Goal: Information Seeking & Learning: Check status

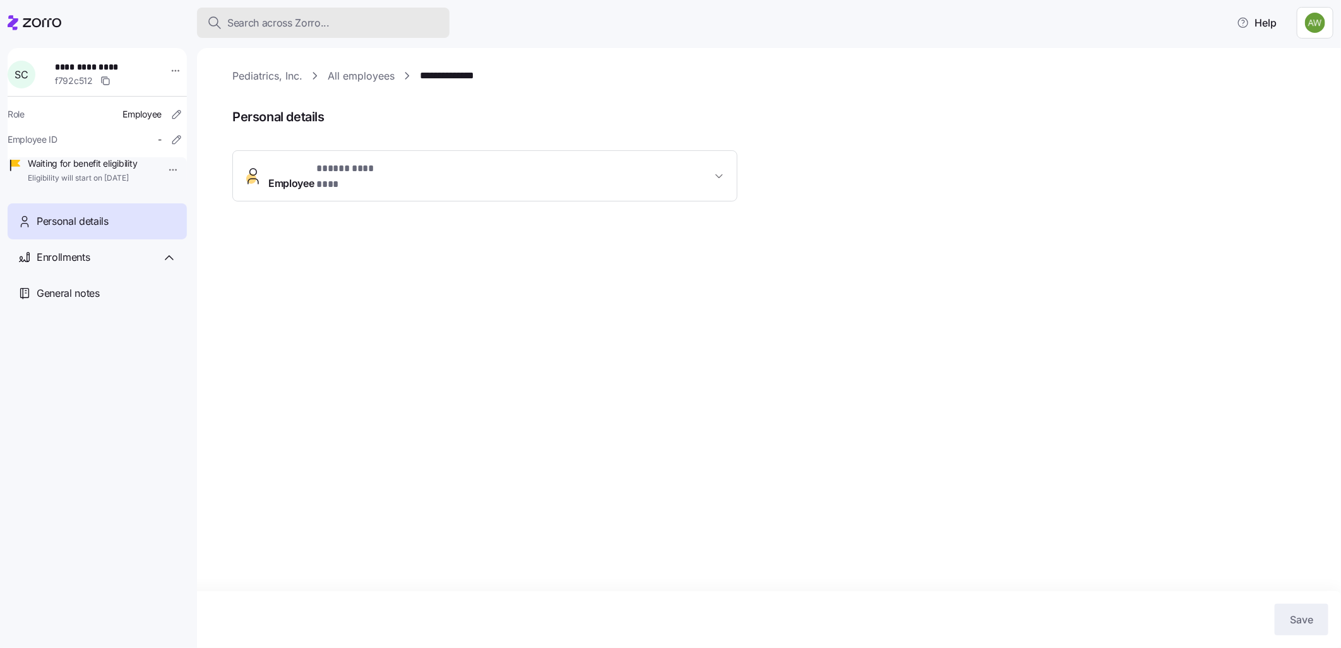
click at [276, 18] on span "Search across Zorro..." at bounding box center [278, 23] width 102 height 16
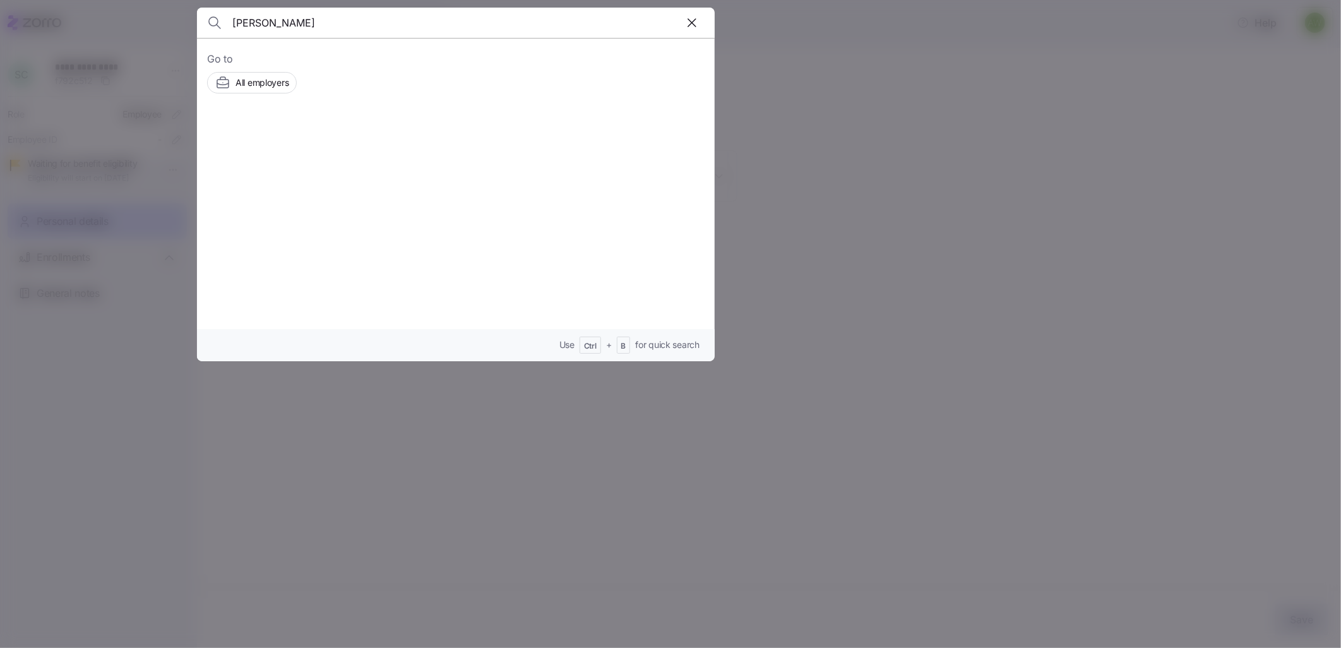
type input "[PERSON_NAME]"
click at [343, 141] on span "[PERSON_NAME]" at bounding box center [357, 143] width 82 height 16
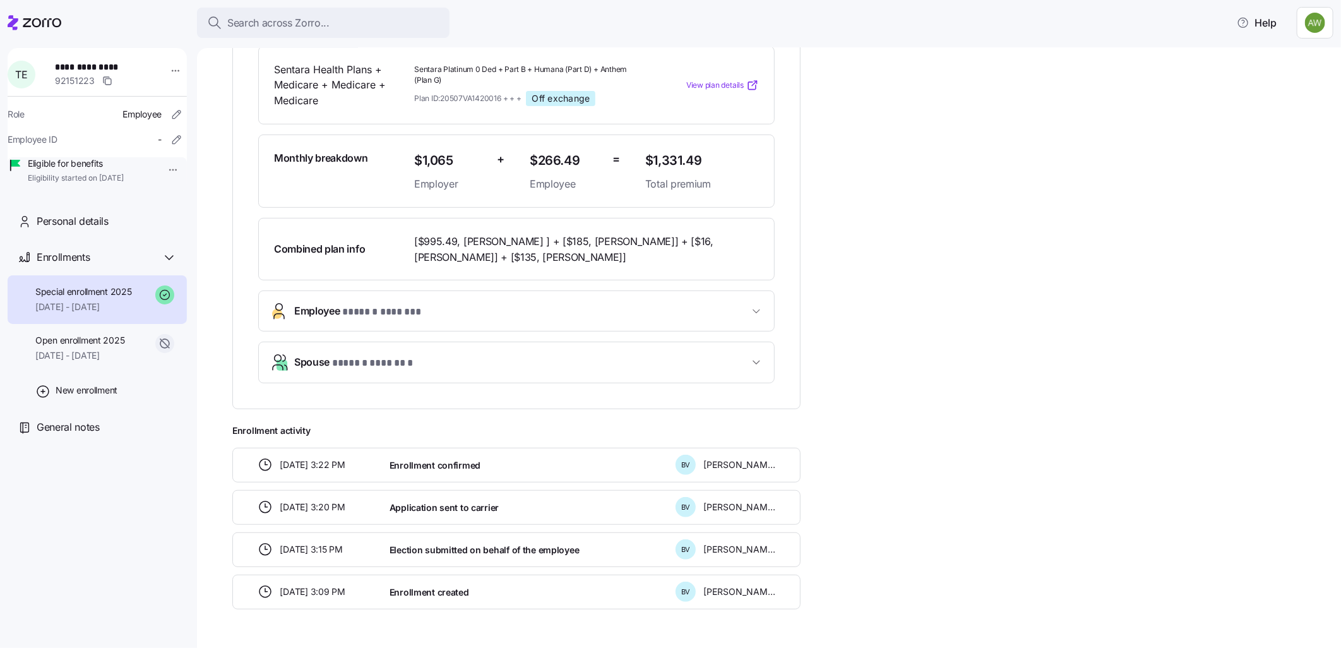
scroll to position [70, 0]
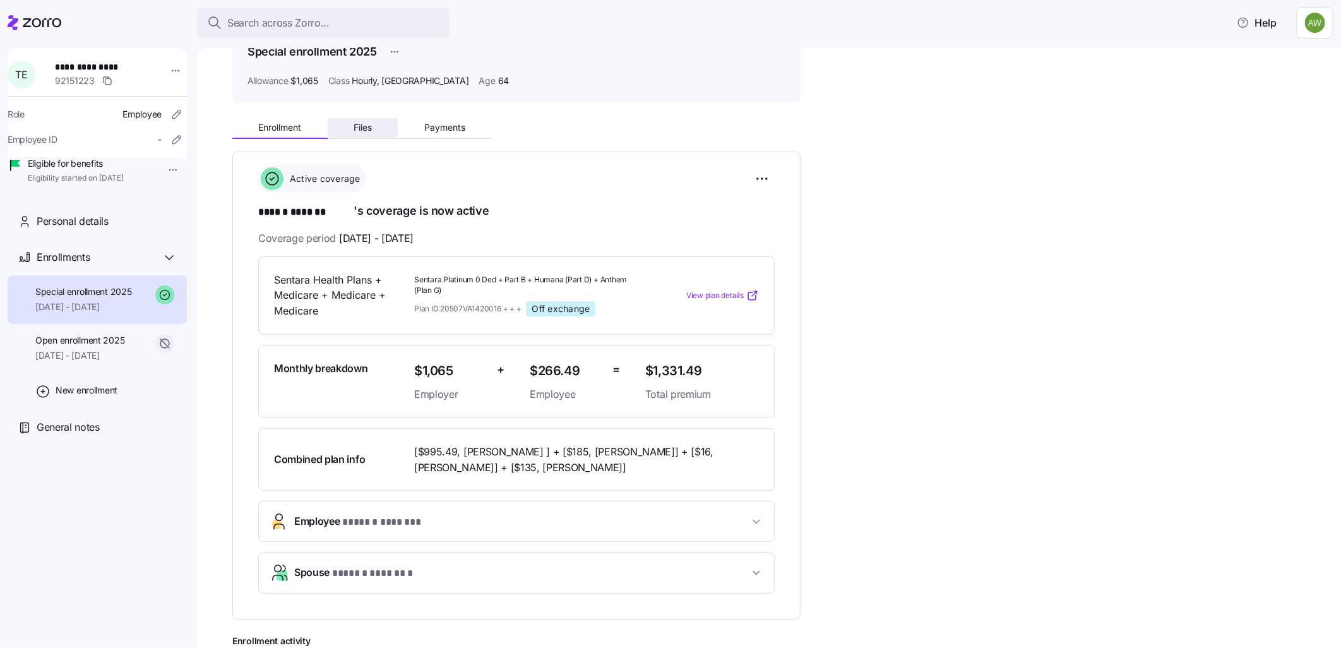
click at [374, 129] on button "Files" at bounding box center [363, 127] width 71 height 19
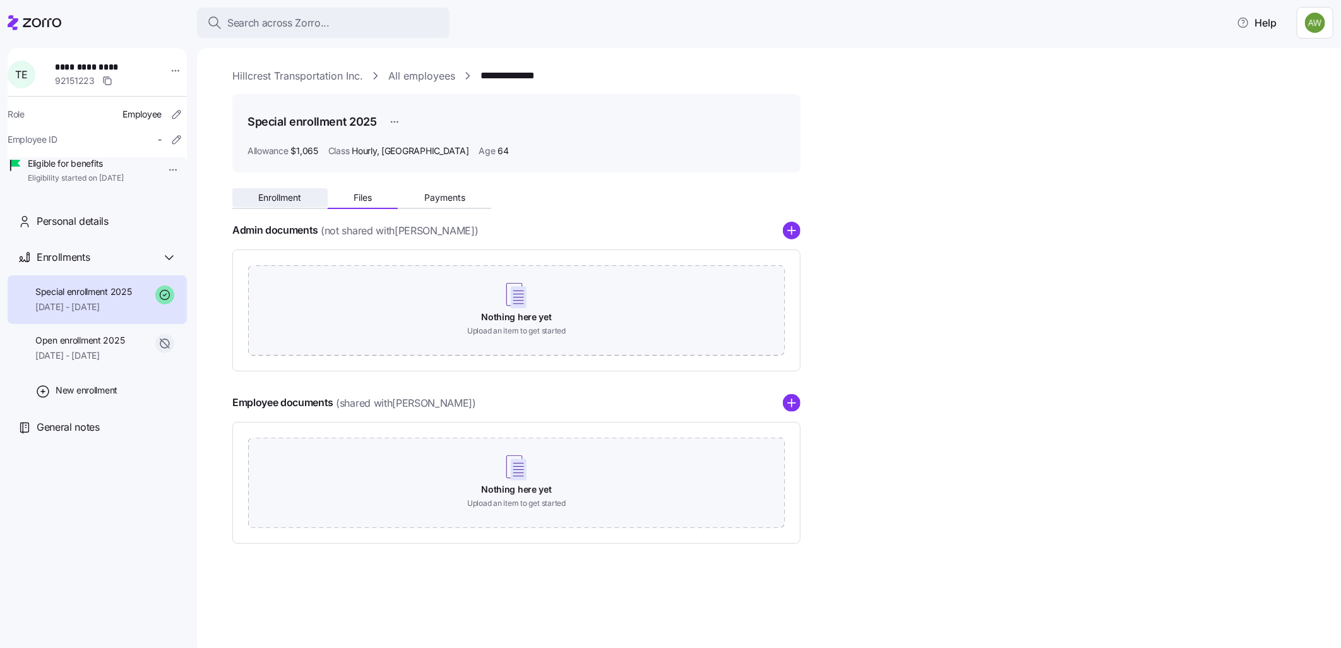
click at [295, 198] on span "Enrollment" at bounding box center [279, 197] width 43 height 9
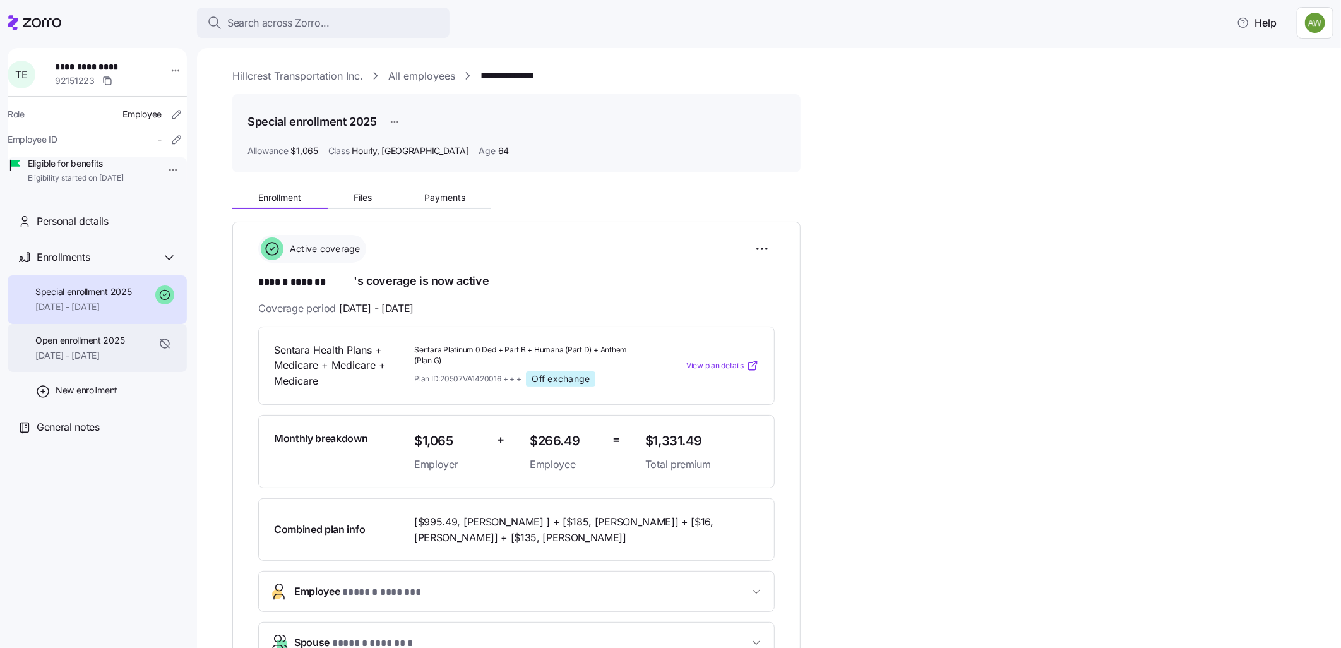
click at [81, 362] on span "[DATE] - [DATE]" at bounding box center [79, 355] width 89 height 13
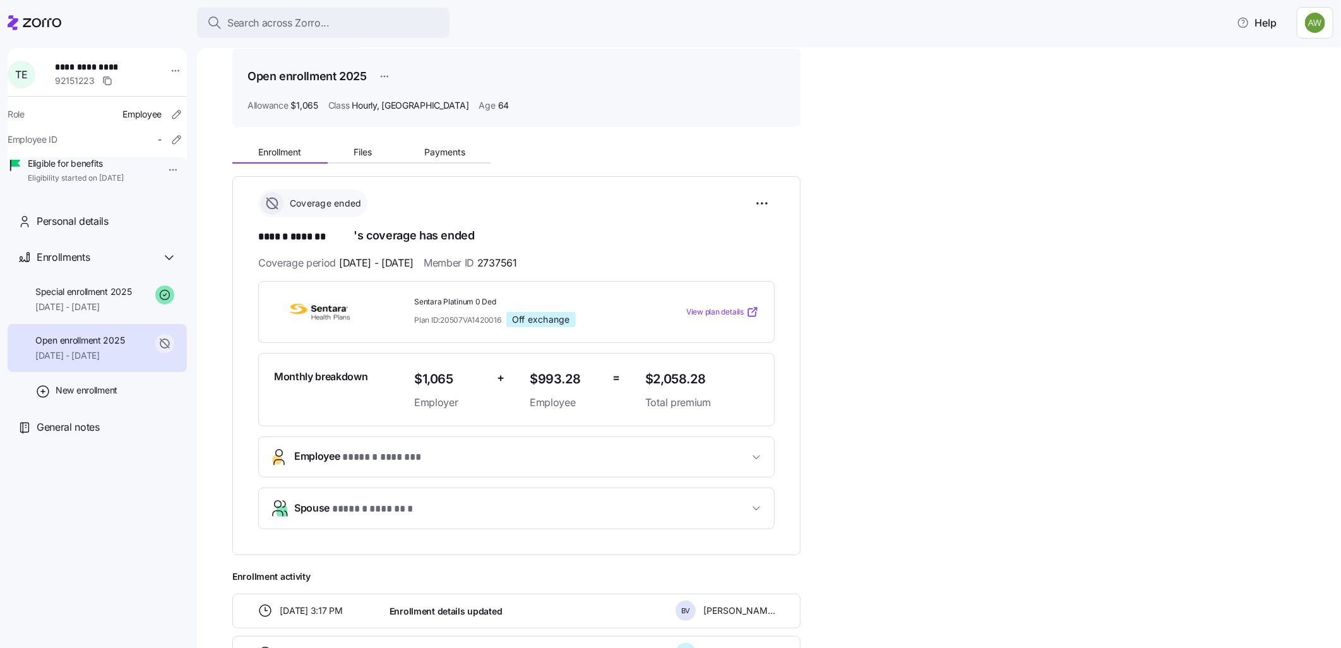
scroll to position [70, 0]
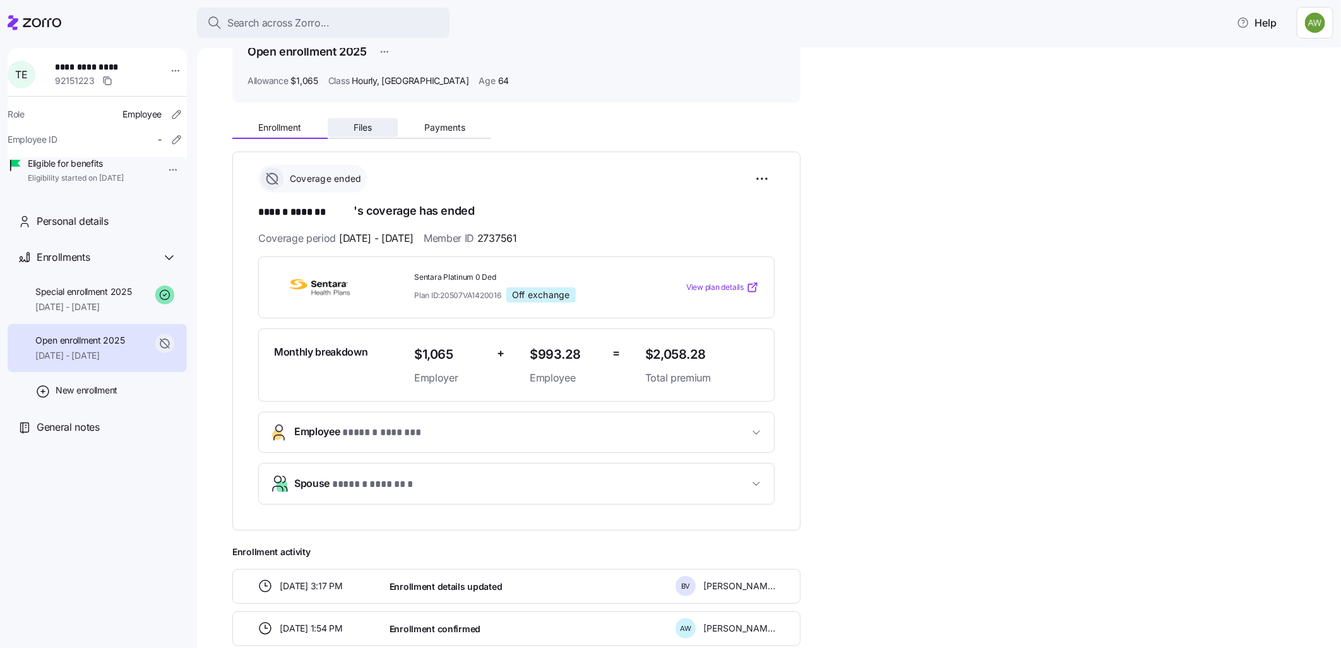
click at [368, 120] on button "Files" at bounding box center [363, 127] width 71 height 19
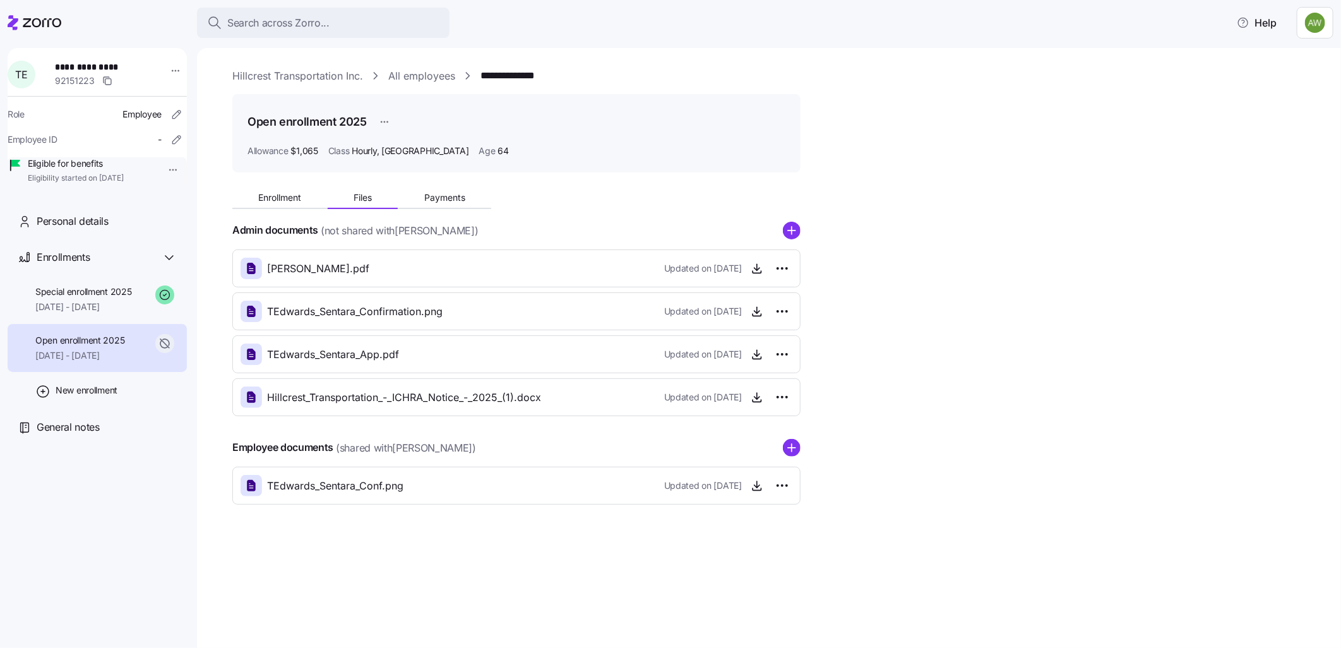
click at [413, 76] on link "All employees" at bounding box center [421, 76] width 67 height 16
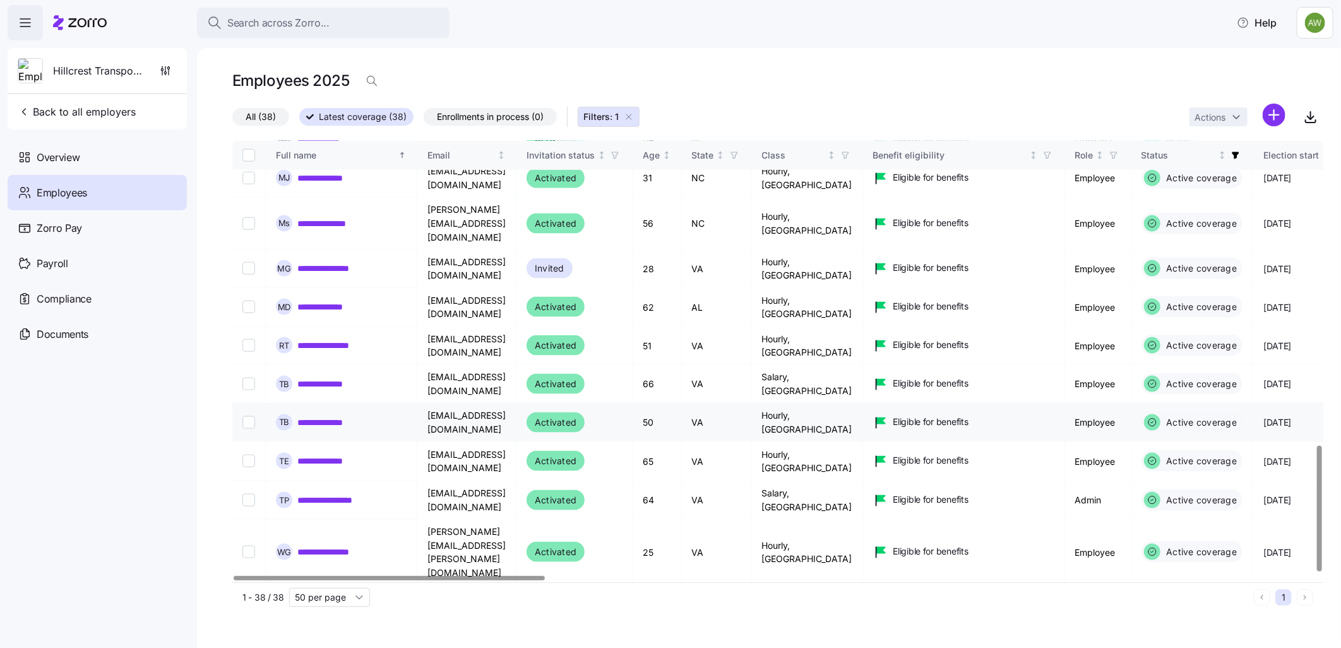
scroll to position [1073, 0]
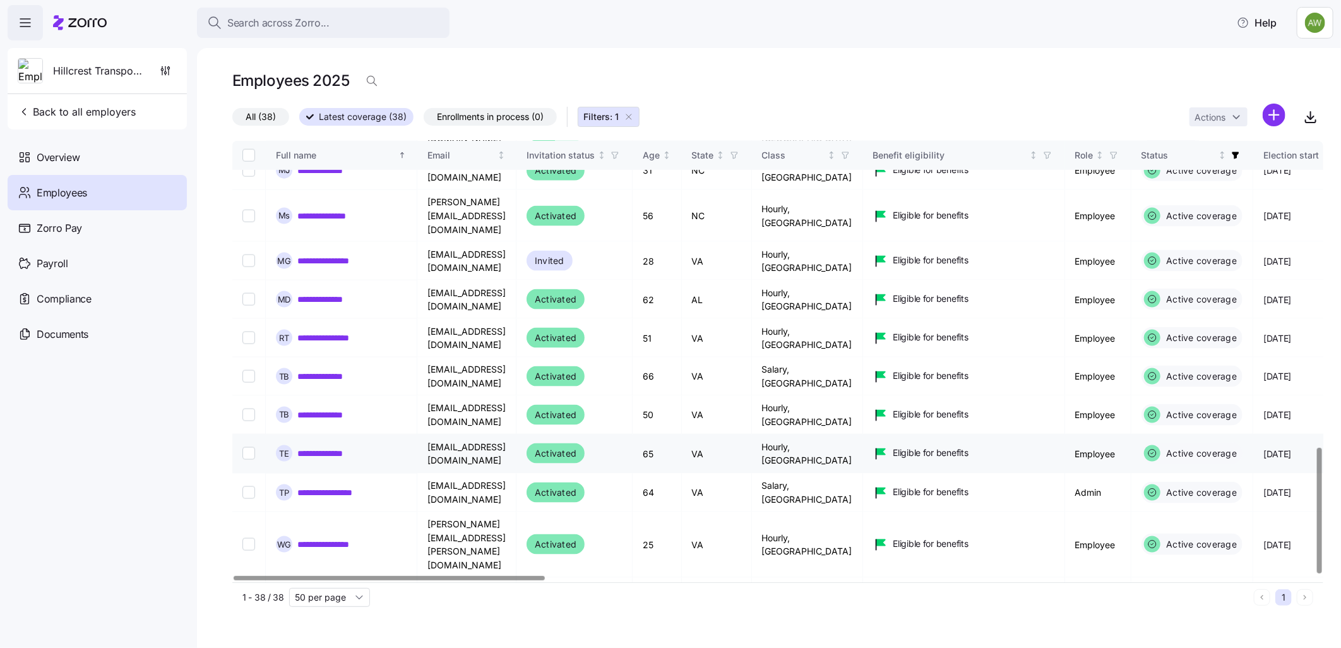
click at [330, 447] on link "**********" at bounding box center [339, 453] width 85 height 13
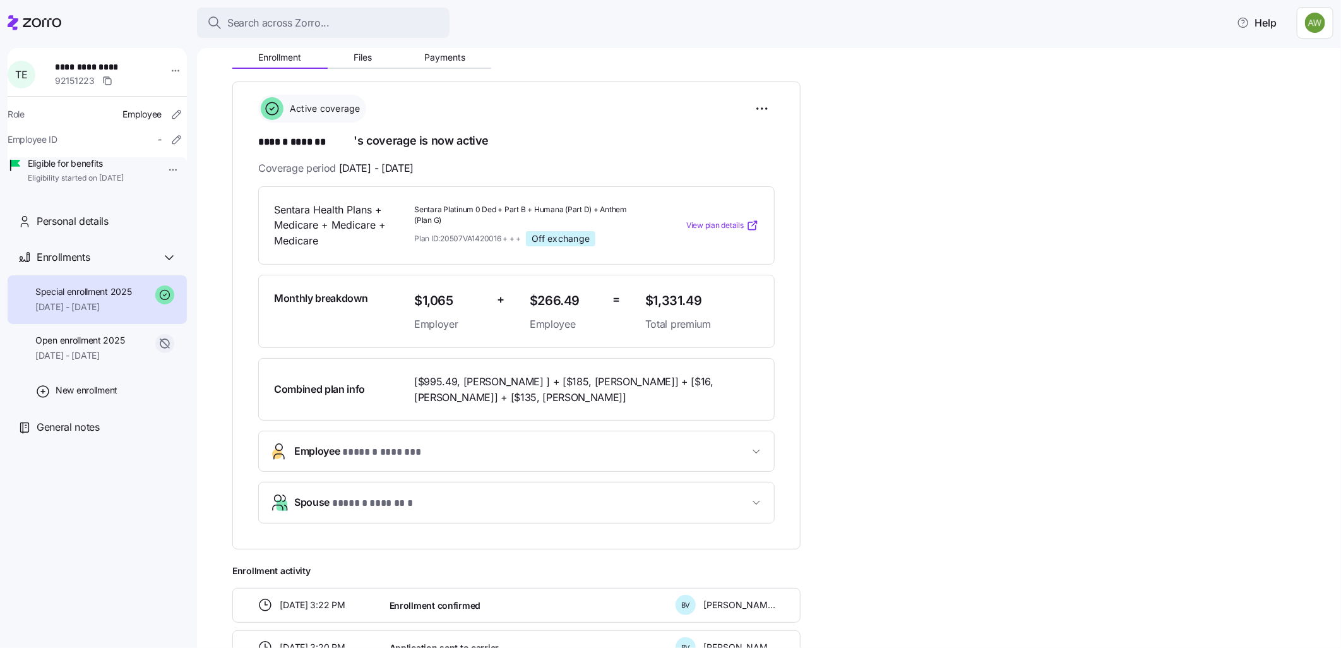
scroll to position [210, 0]
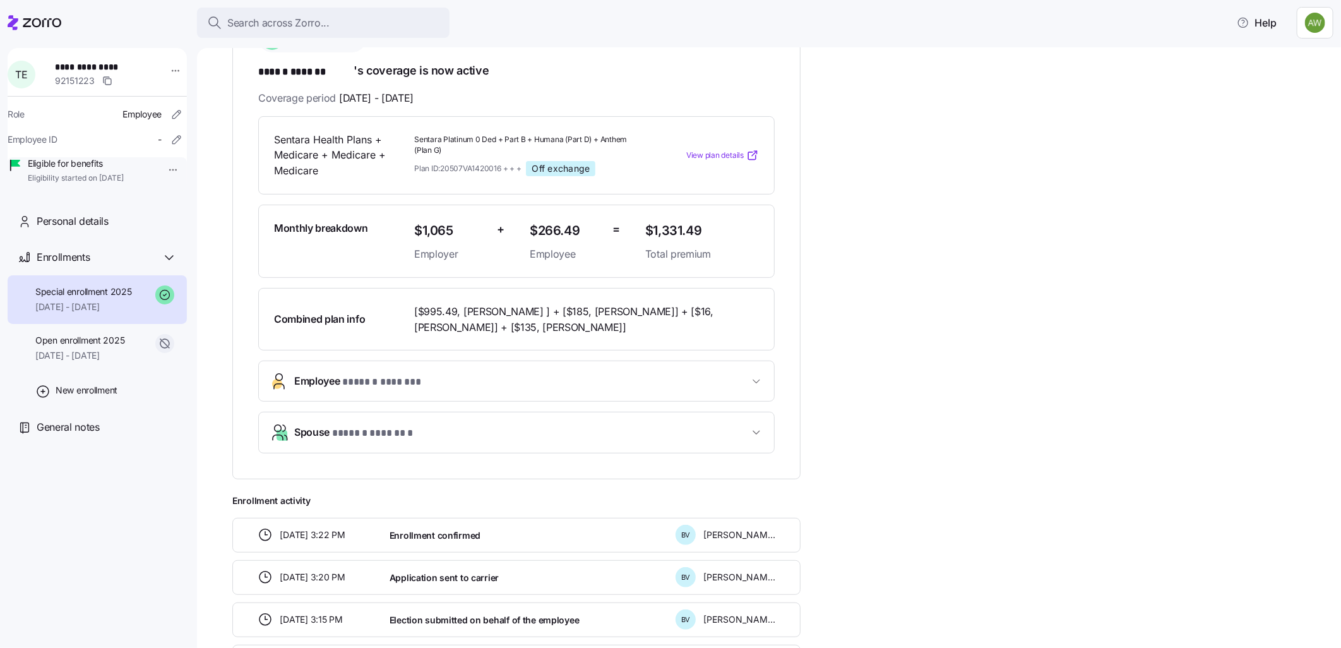
click at [565, 431] on span "Spouse * ****** ******* *" at bounding box center [521, 432] width 454 height 17
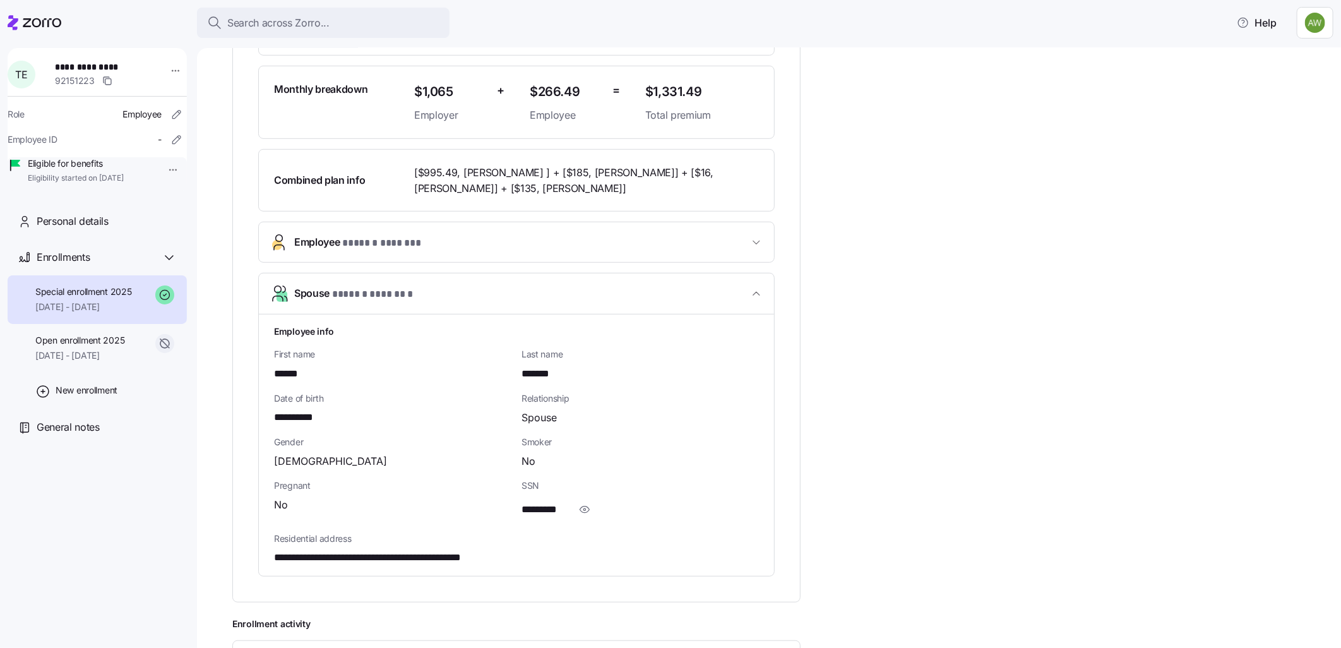
scroll to position [350, 0]
click at [259, 272] on button "Spouse * ****** ******* *" at bounding box center [516, 292] width 515 height 41
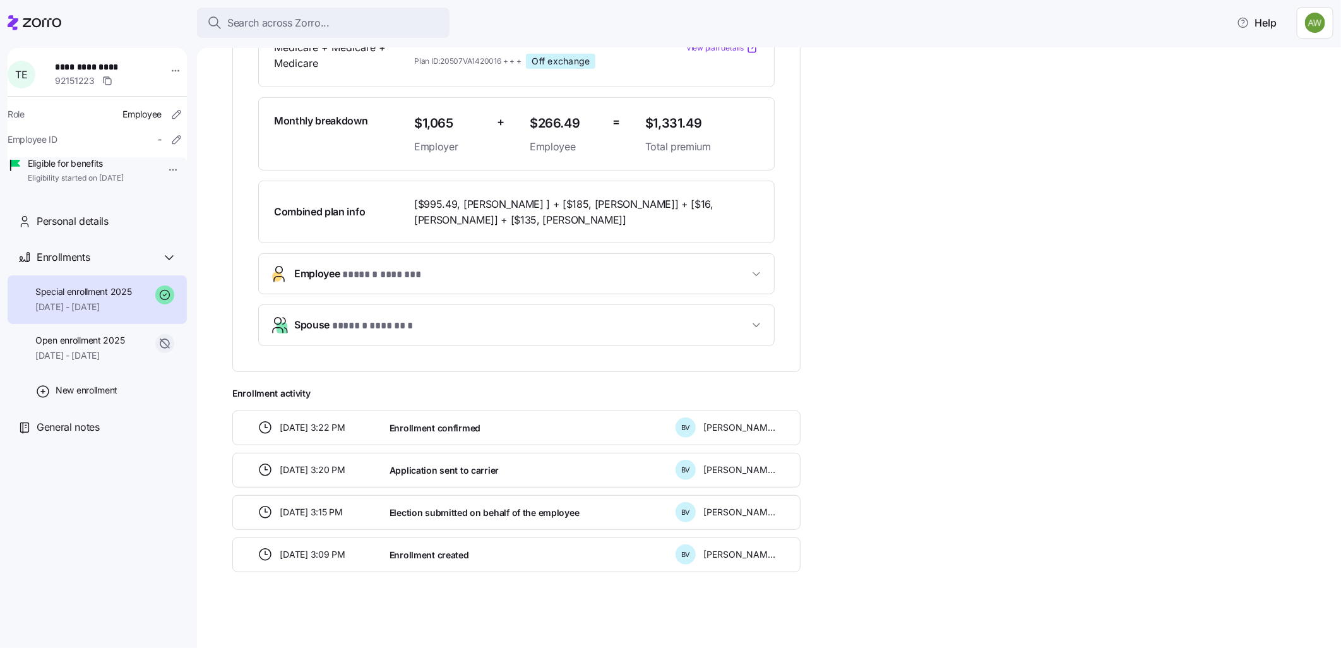
scroll to position [316, 0]
click at [259, 306] on button "Spouse * ****** ******* *" at bounding box center [516, 326] width 515 height 40
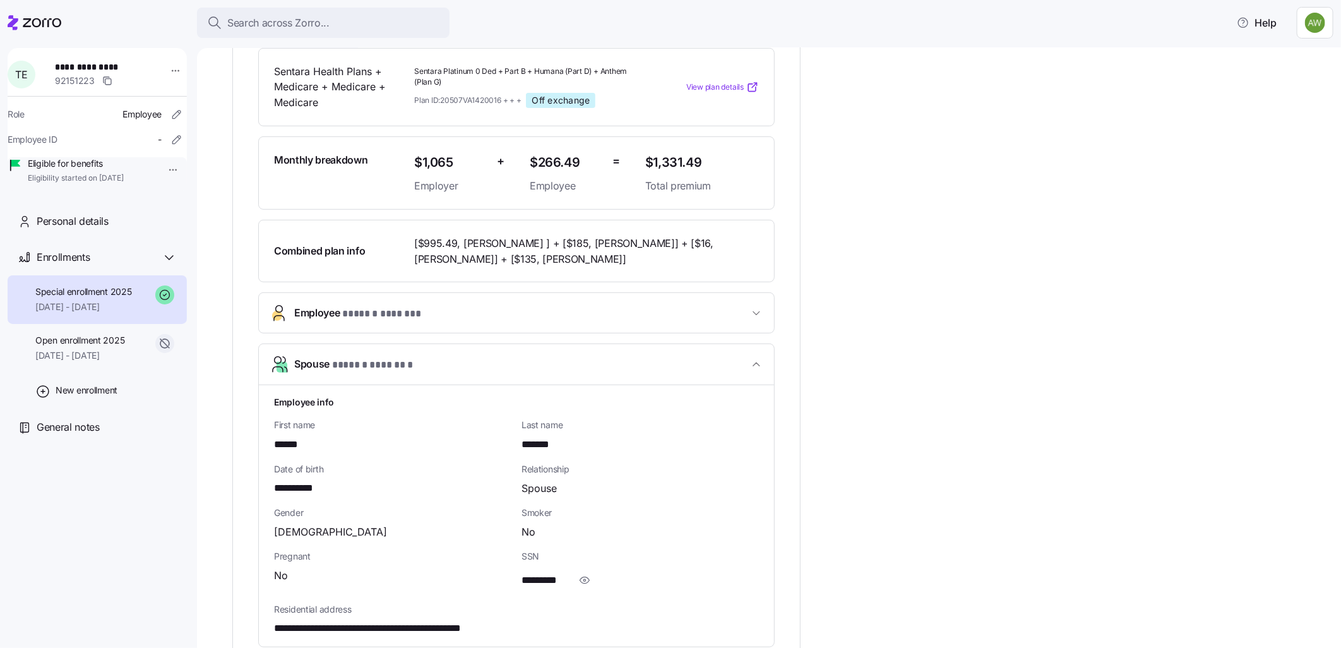
scroll to position [210, 0]
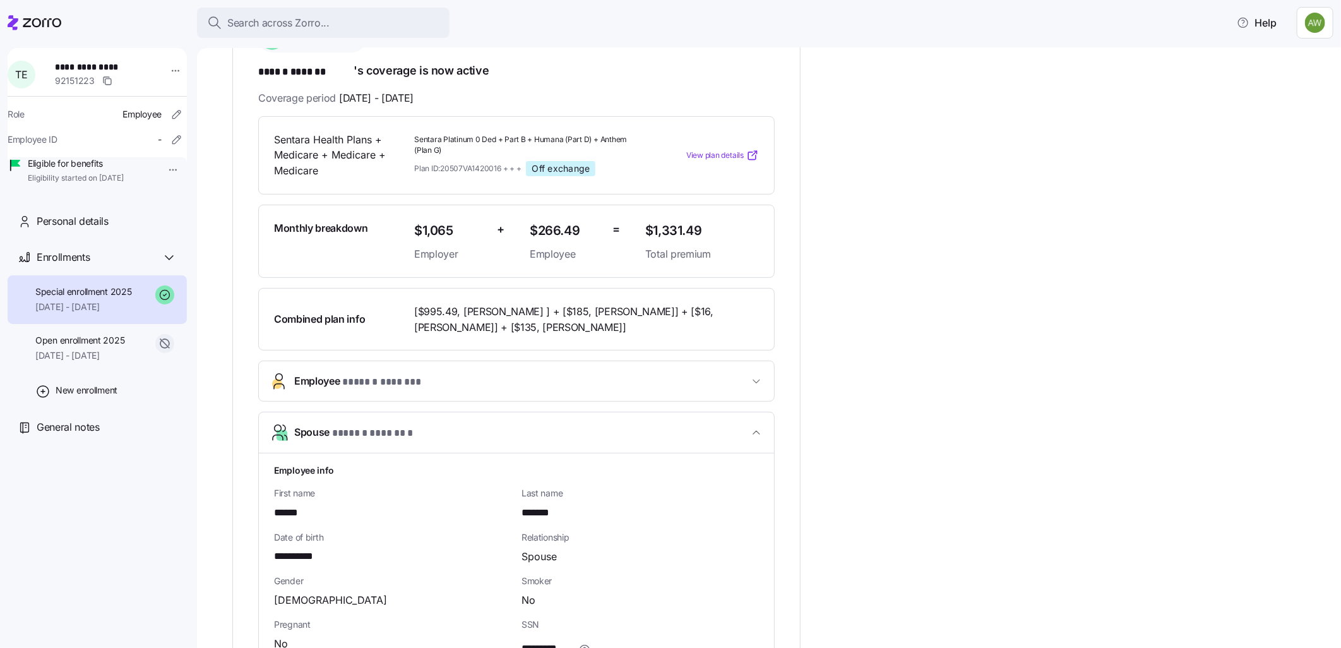
click at [376, 381] on span "* ****** ******* *" at bounding box center [392, 382] width 101 height 16
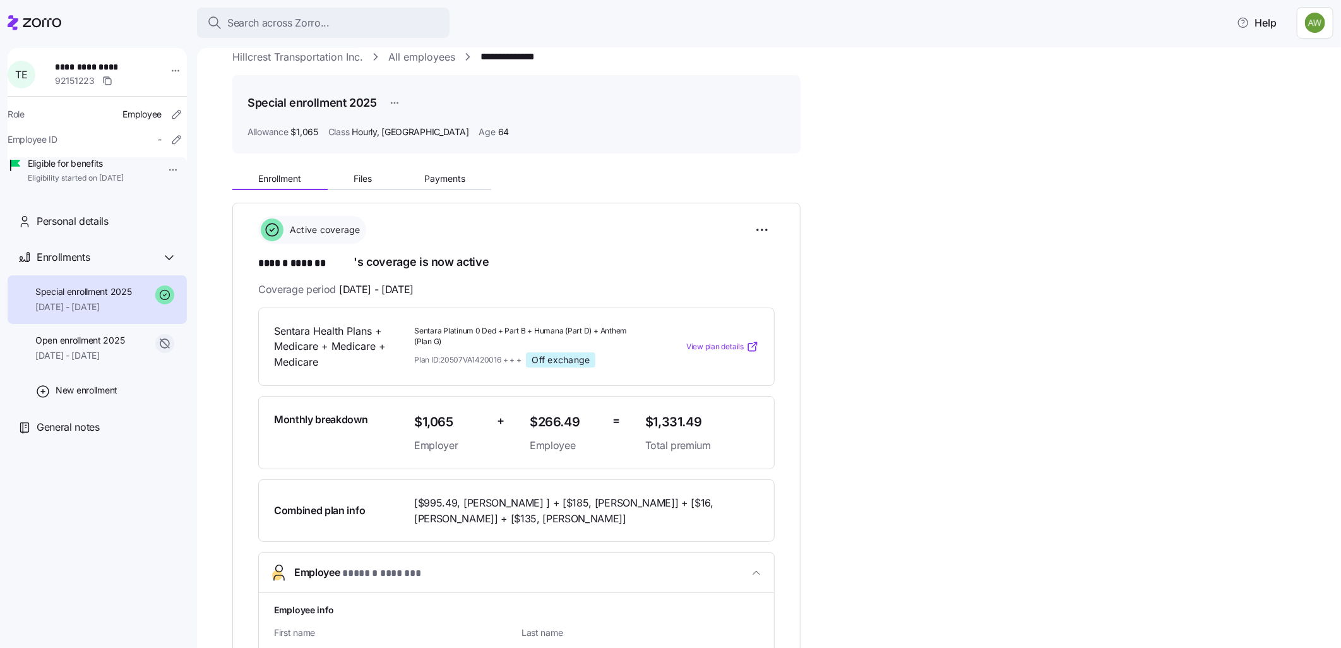
scroll to position [0, 0]
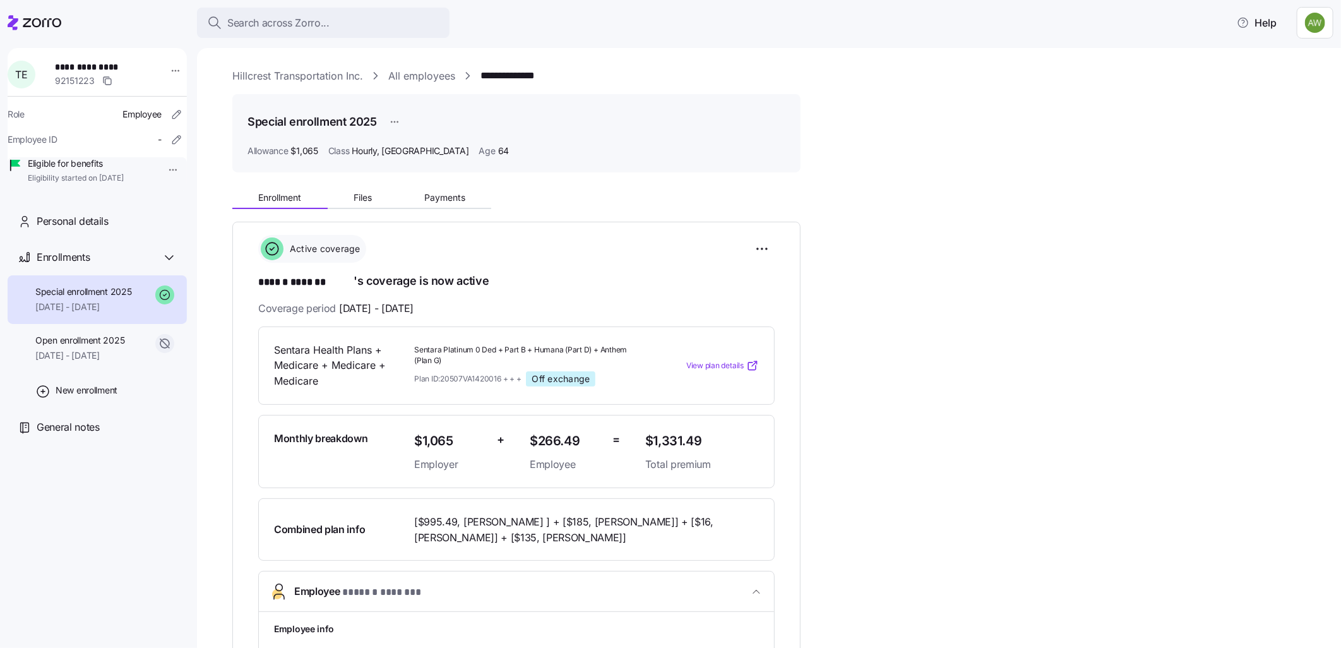
click at [65, 298] on span "Special enrollment 2025" at bounding box center [83, 291] width 97 height 13
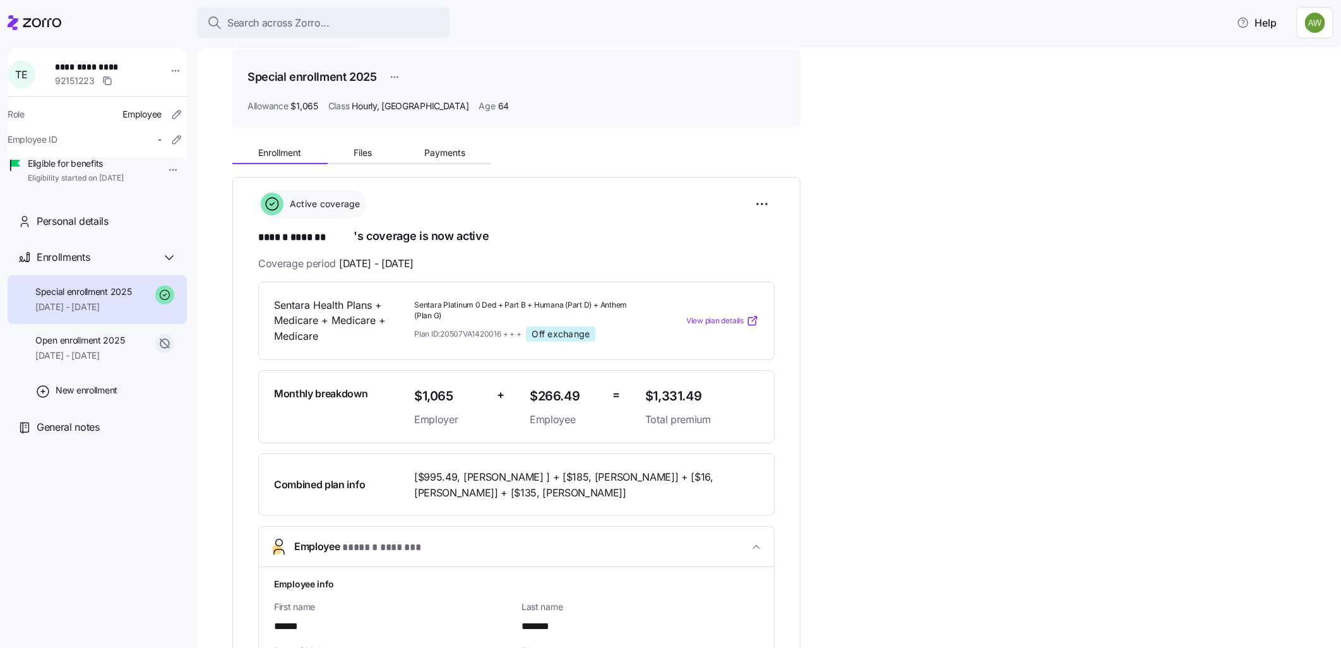
scroll to position [70, 0]
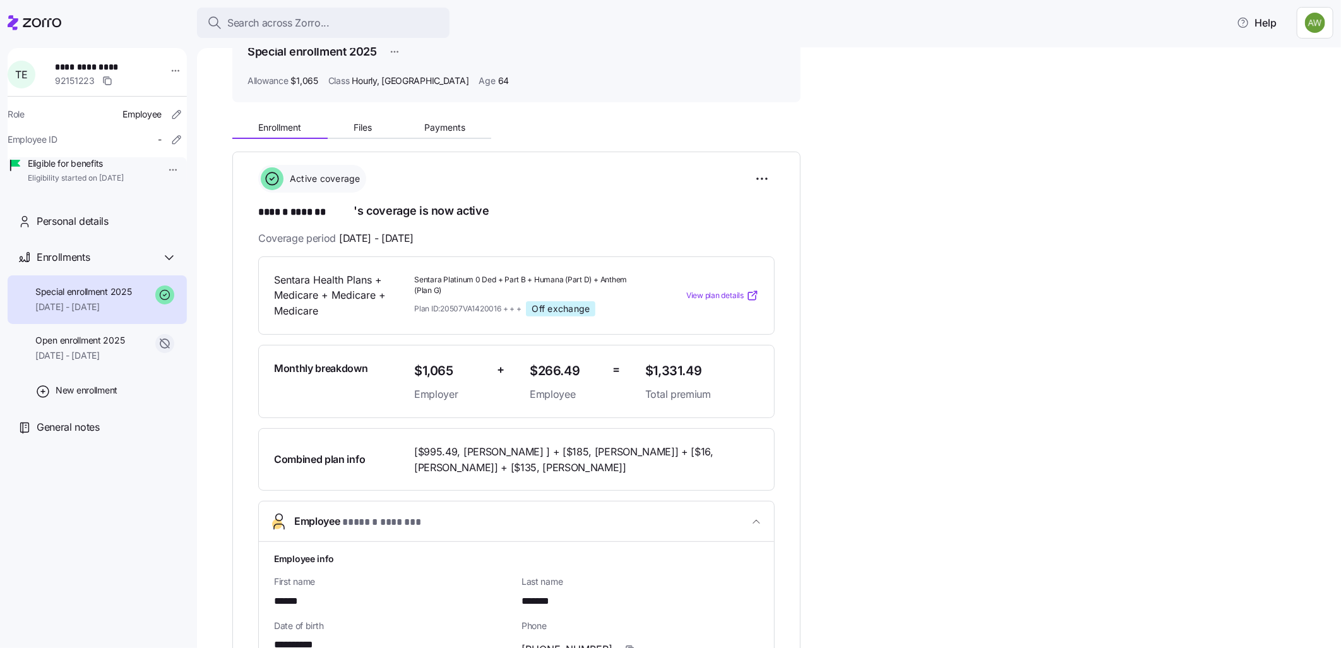
click at [629, 83] on div "Allowance $1,065 Class Hourly, [GEOGRAPHIC_DATA] Age [DEMOGRAPHIC_DATA]" at bounding box center [516, 80] width 538 height 13
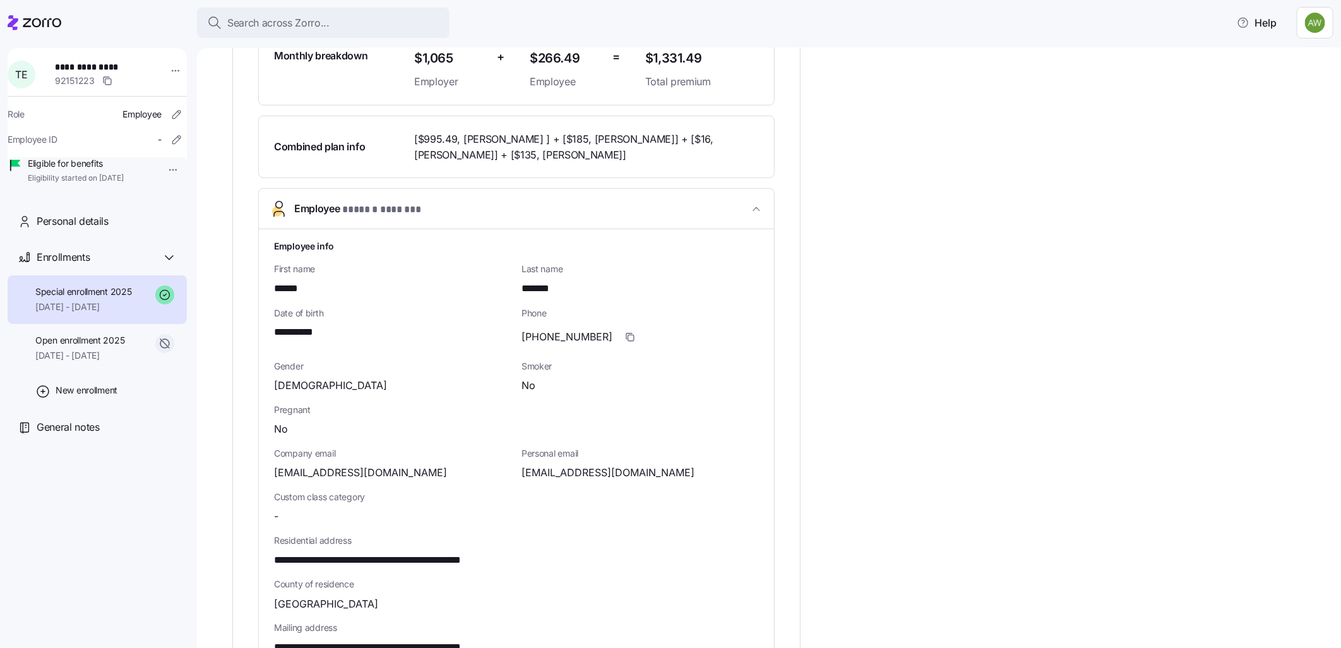
scroll to position [420, 0]
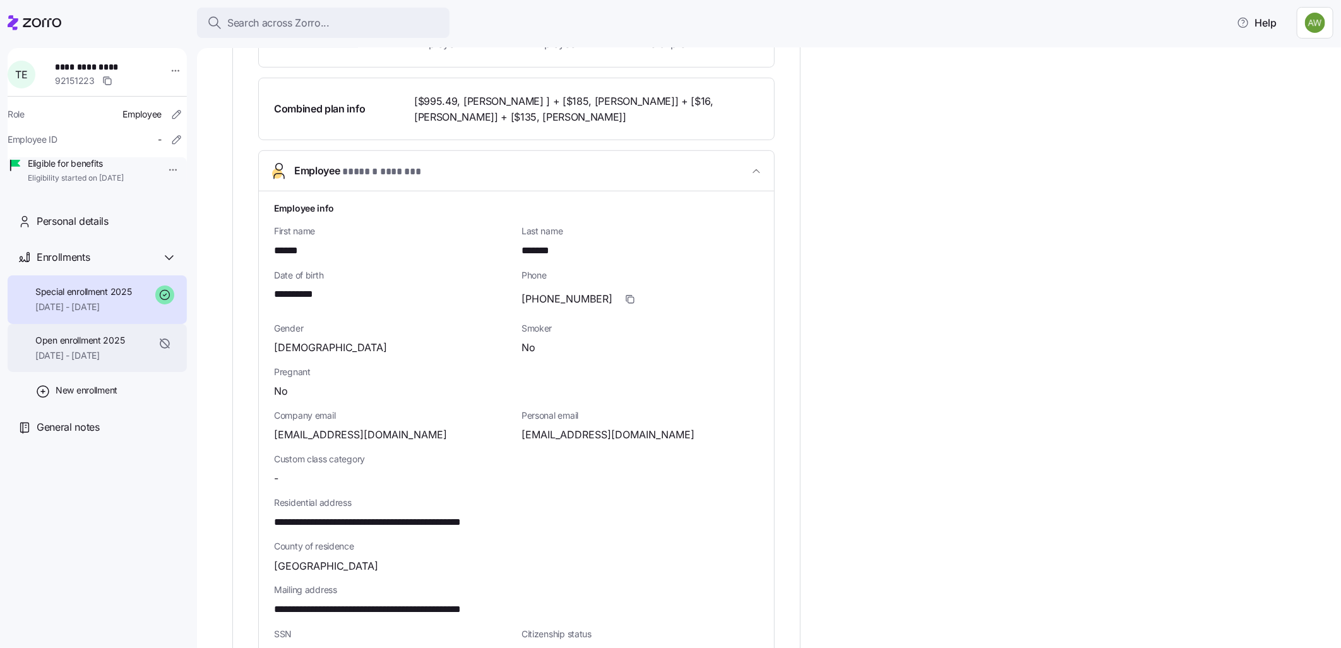
click at [84, 347] on span "Open enrollment 2025" at bounding box center [79, 340] width 89 height 13
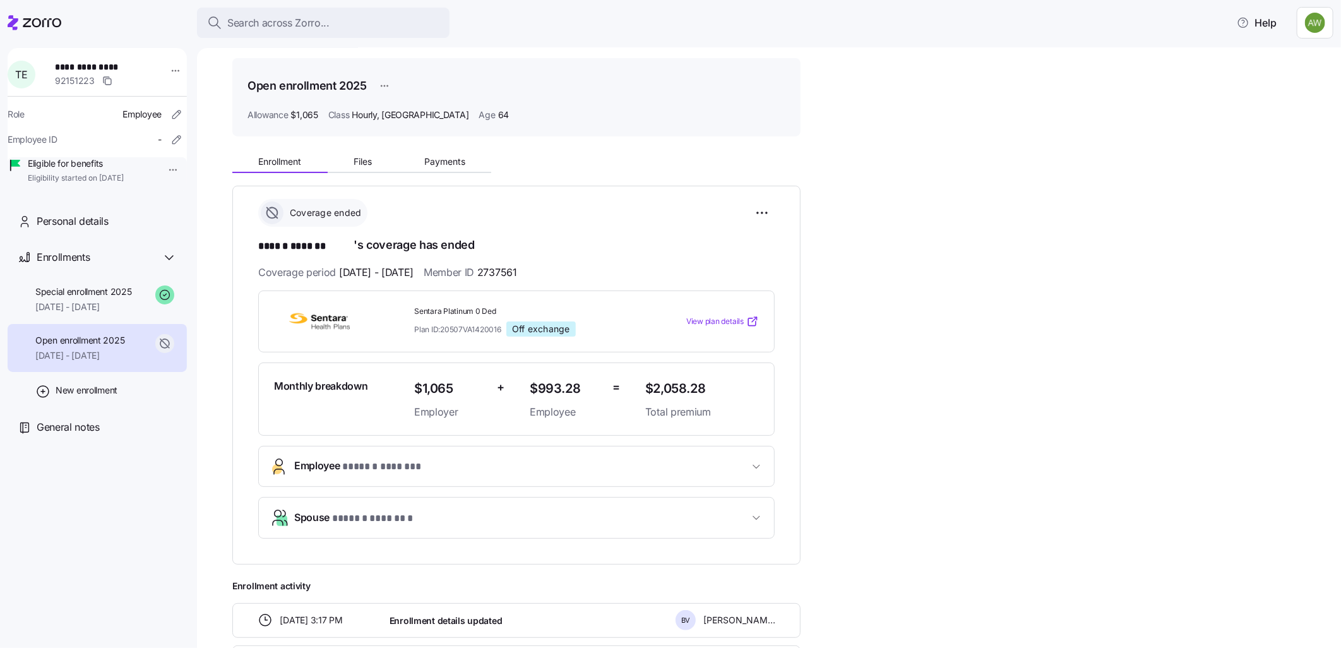
scroll to position [70, 0]
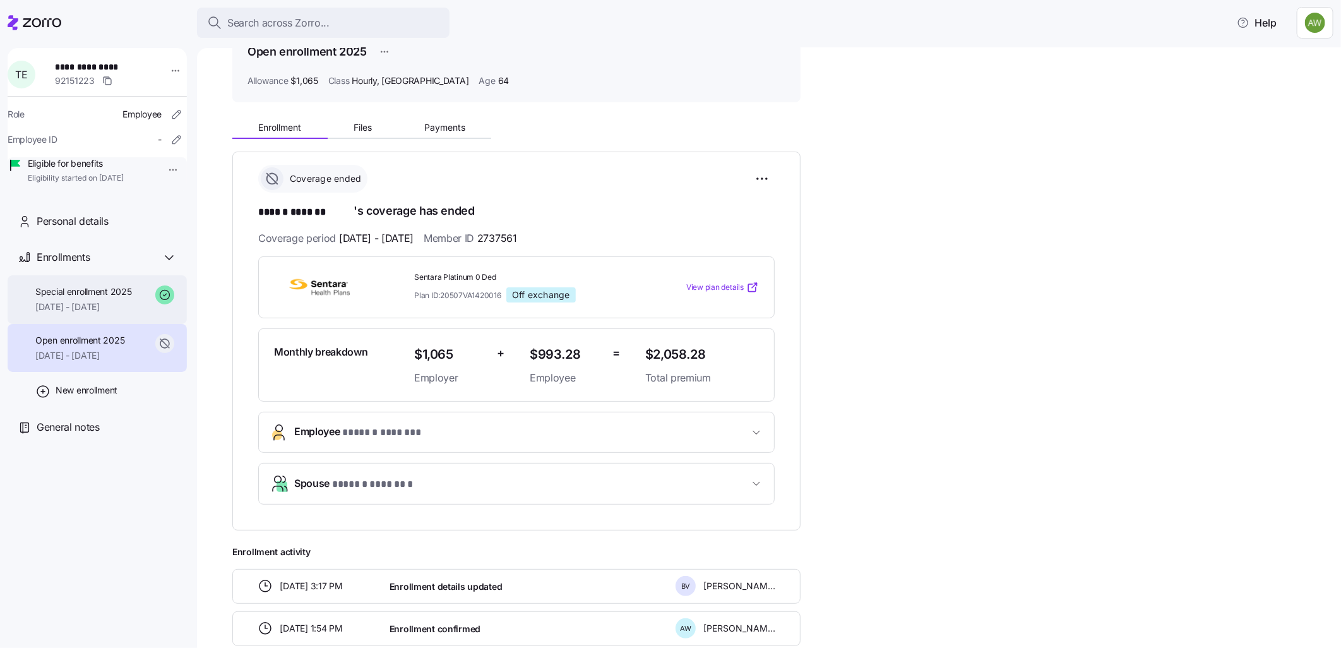
click at [71, 298] on span "Special enrollment 2025" at bounding box center [83, 291] width 97 height 13
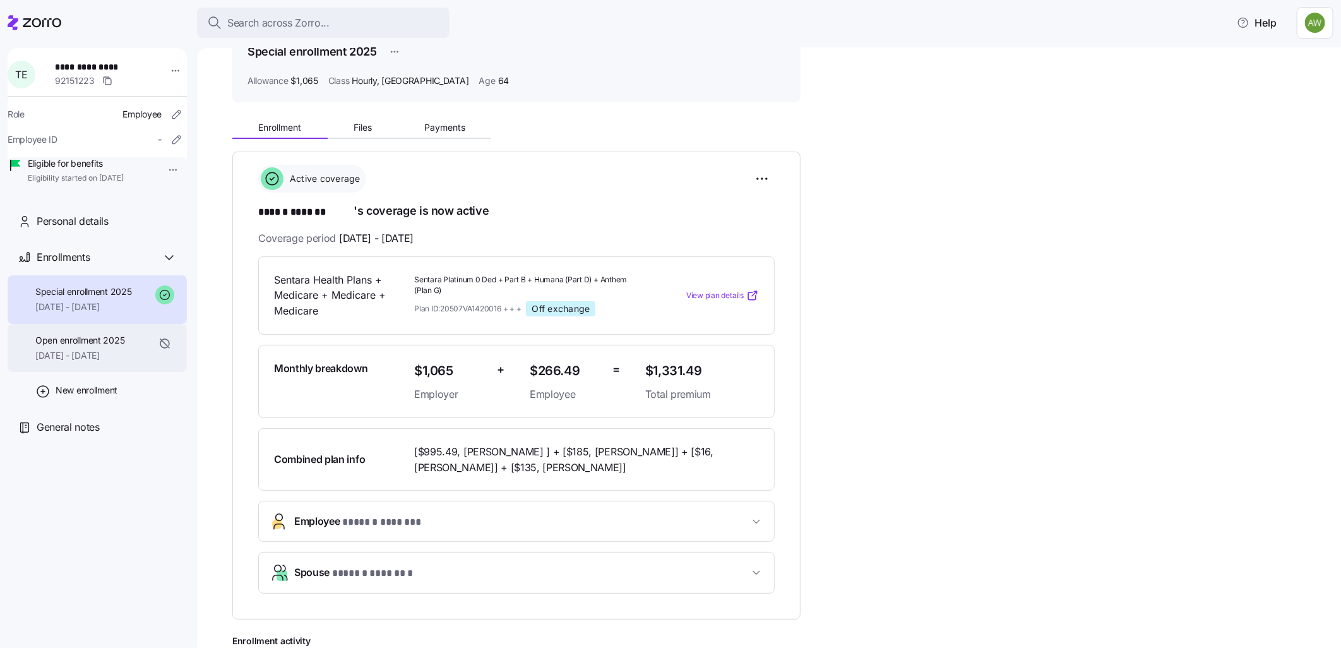
click at [60, 347] on span "Open enrollment 2025" at bounding box center [79, 340] width 89 height 13
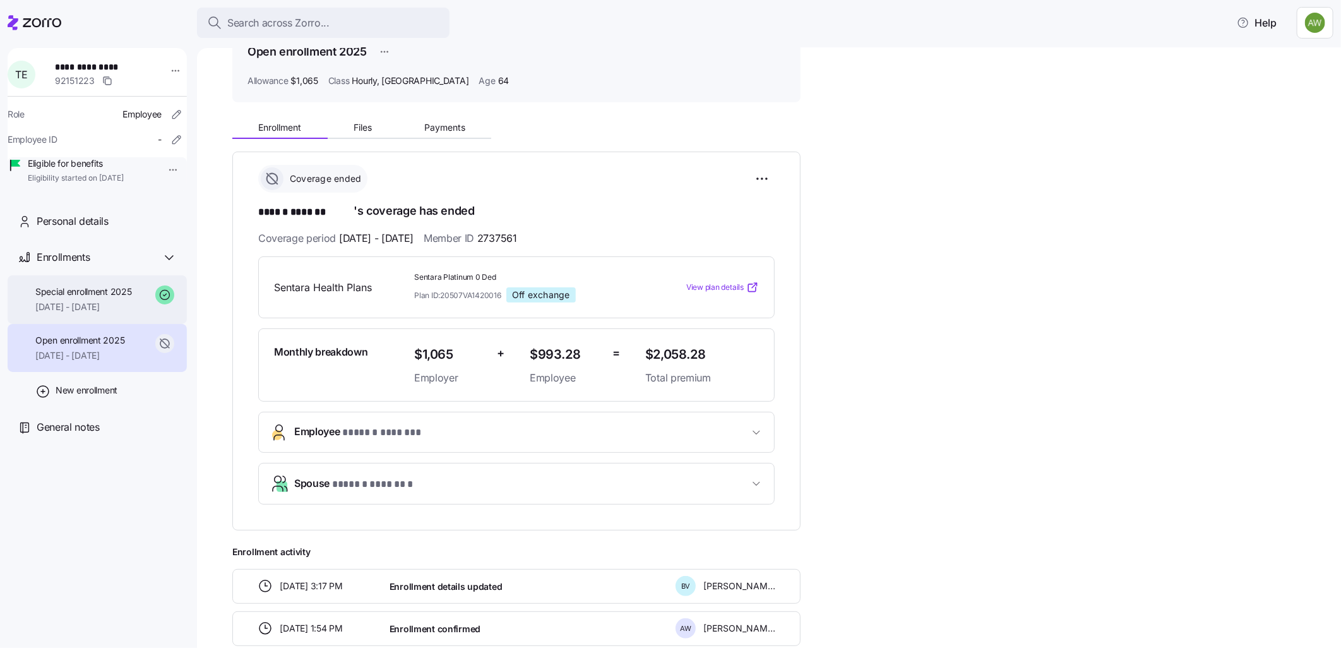
click at [74, 298] on span "Special enrollment 2025" at bounding box center [83, 291] width 97 height 13
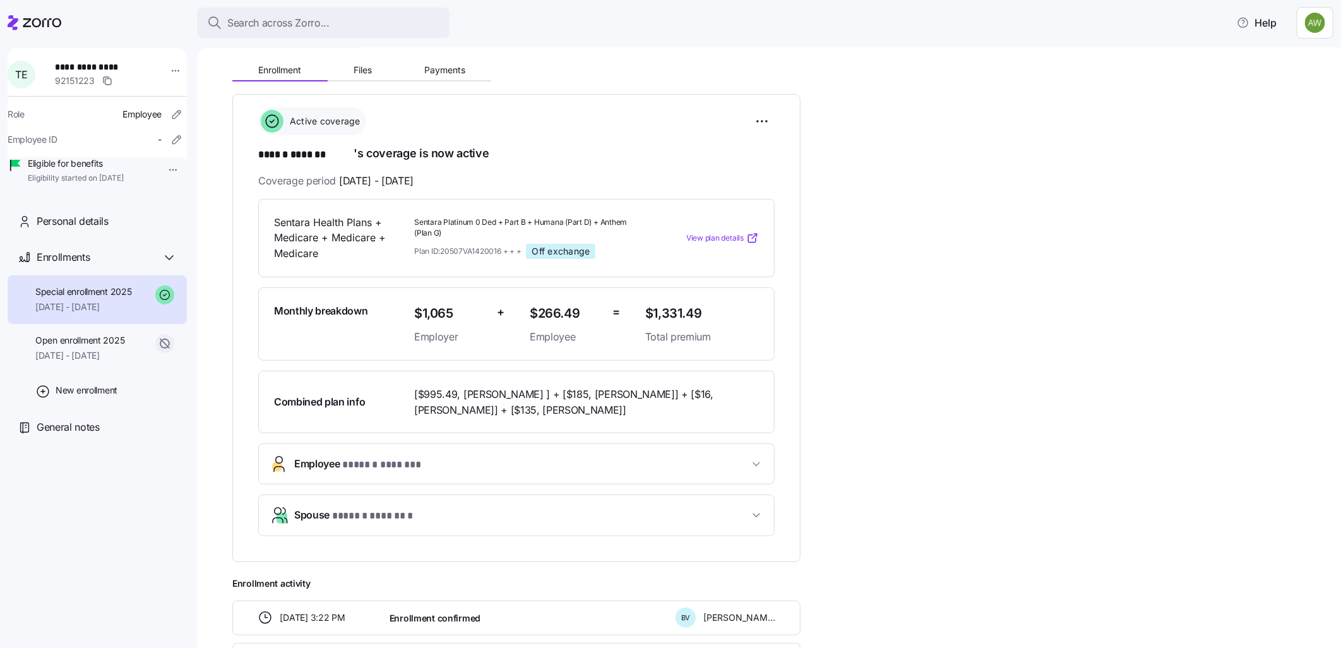
scroll to position [106, 0]
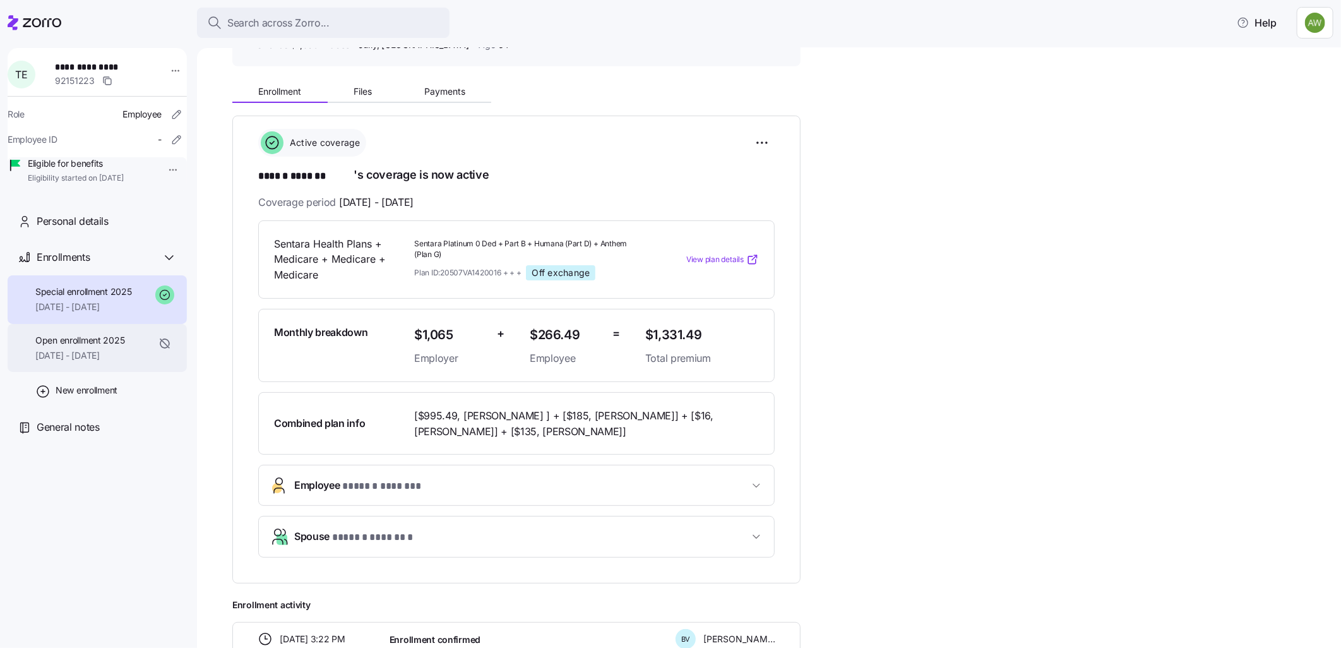
click at [55, 347] on span "Open enrollment 2025" at bounding box center [79, 340] width 89 height 13
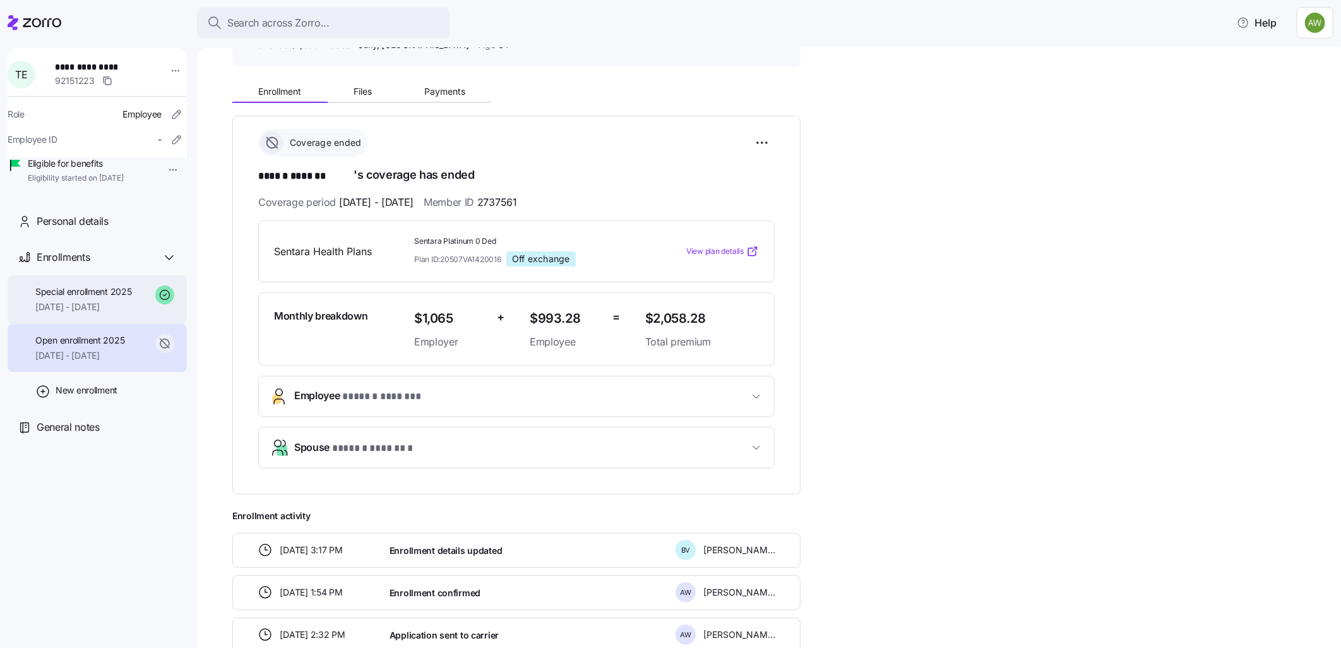
click at [92, 313] on span "[DATE] - [DATE]" at bounding box center [83, 306] width 97 height 13
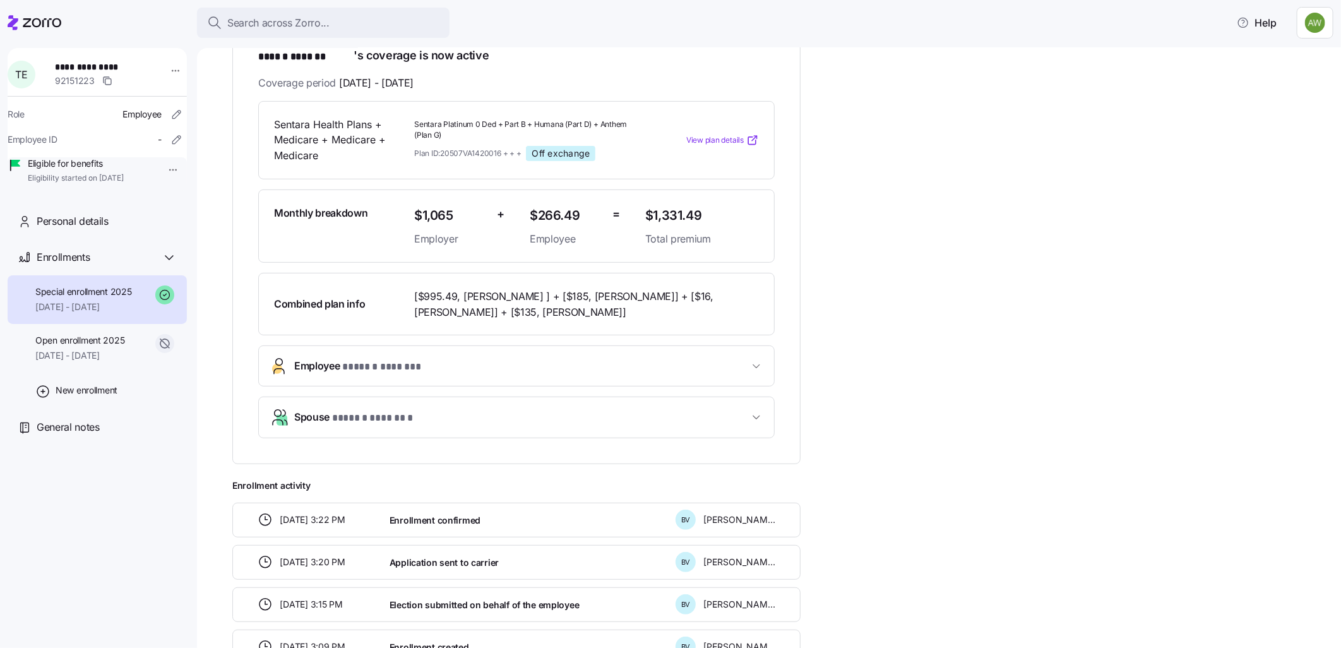
scroll to position [316, 0]
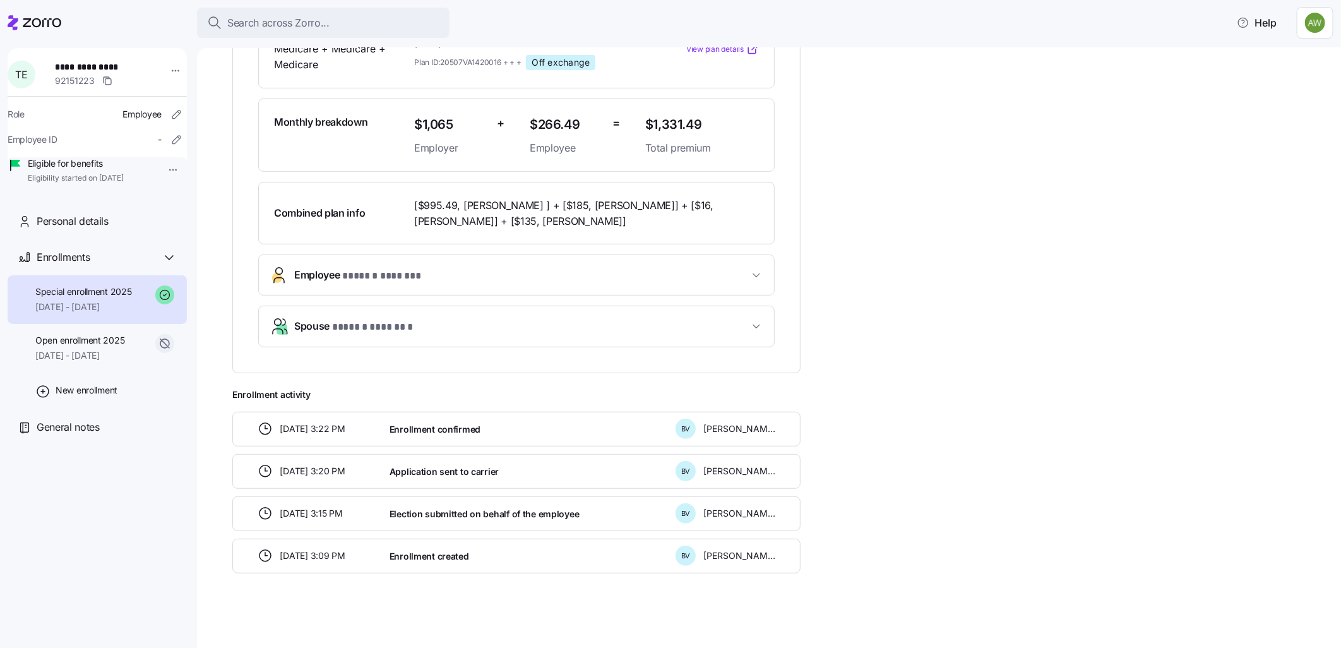
click at [340, 324] on span "* ****** ******* *" at bounding box center [373, 327] width 82 height 16
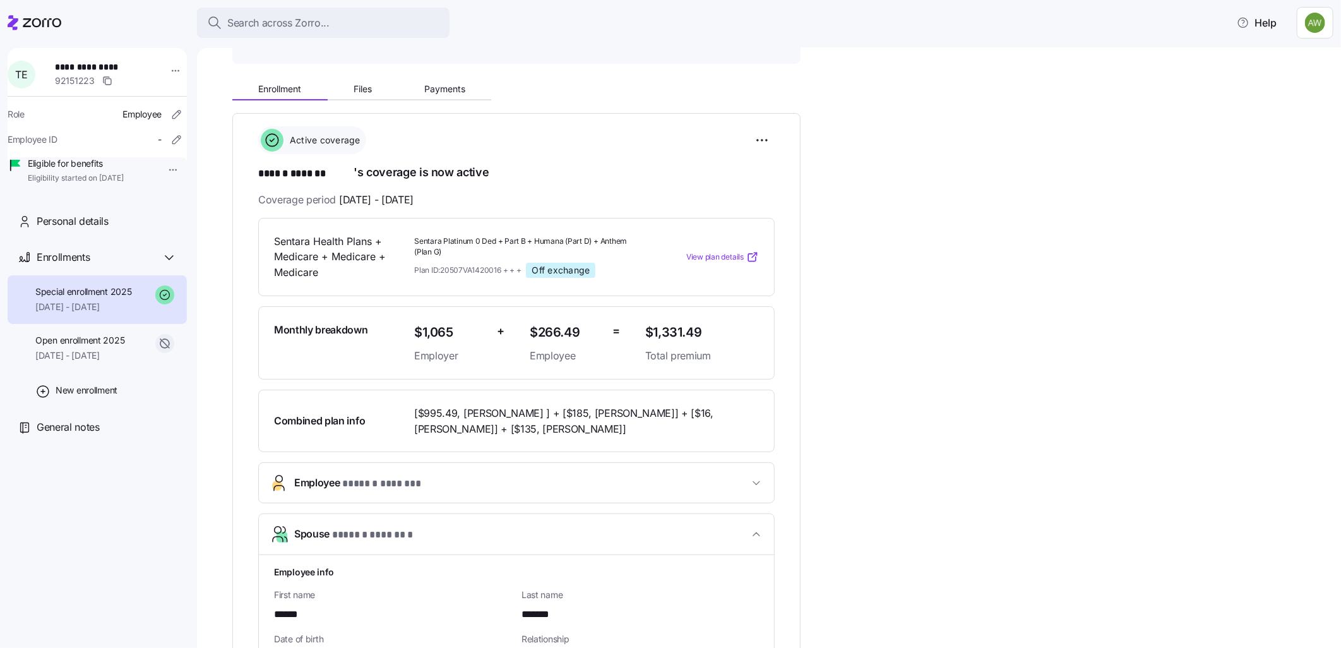
scroll to position [105, 0]
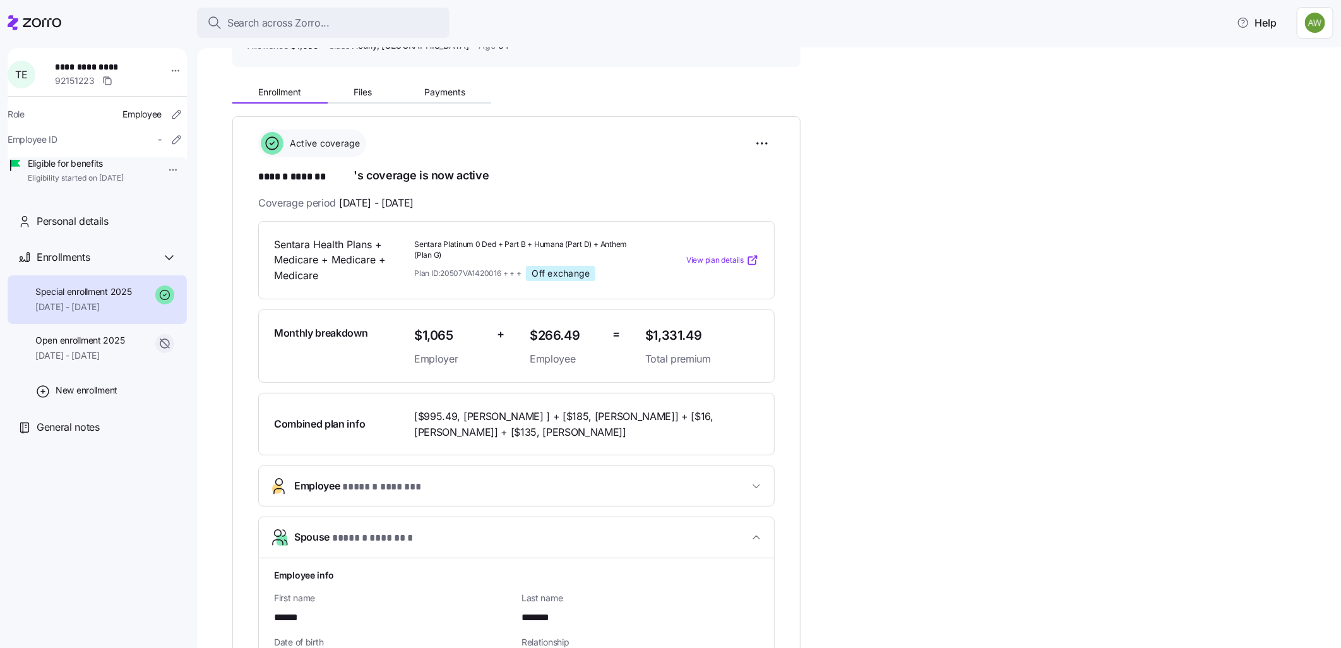
click at [374, 540] on span "* ****** ******* *" at bounding box center [373, 538] width 82 height 16
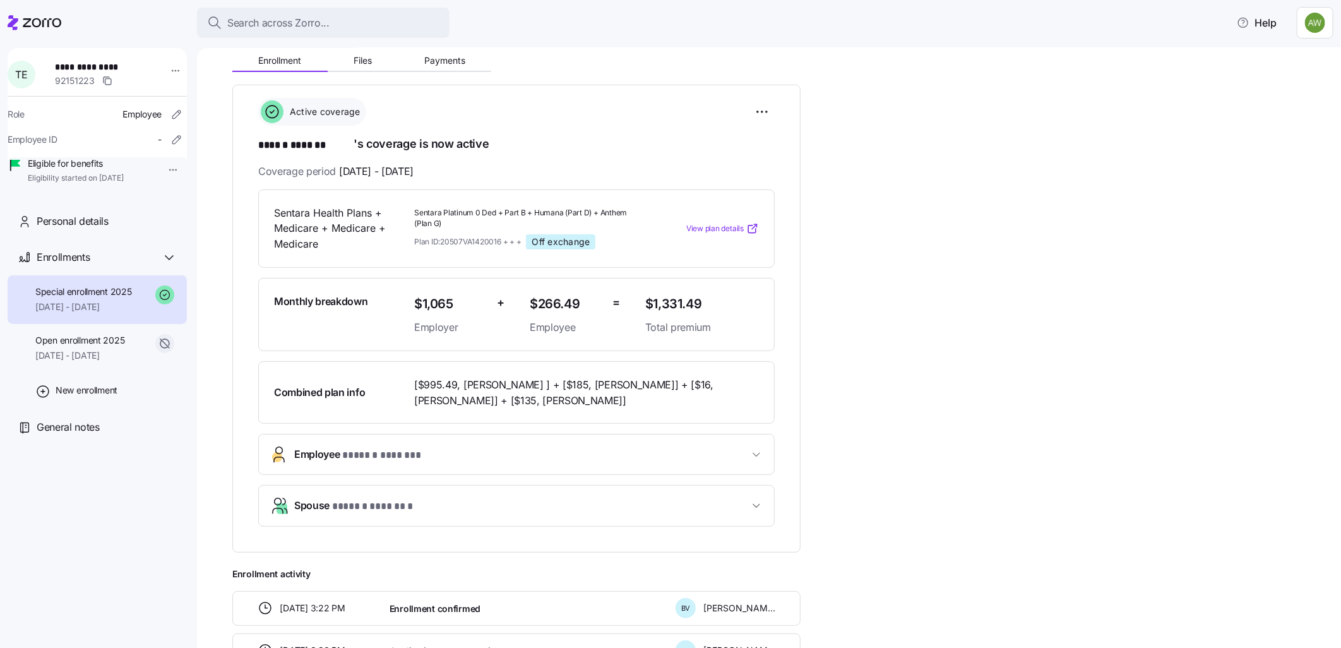
scroll to position [316, 0]
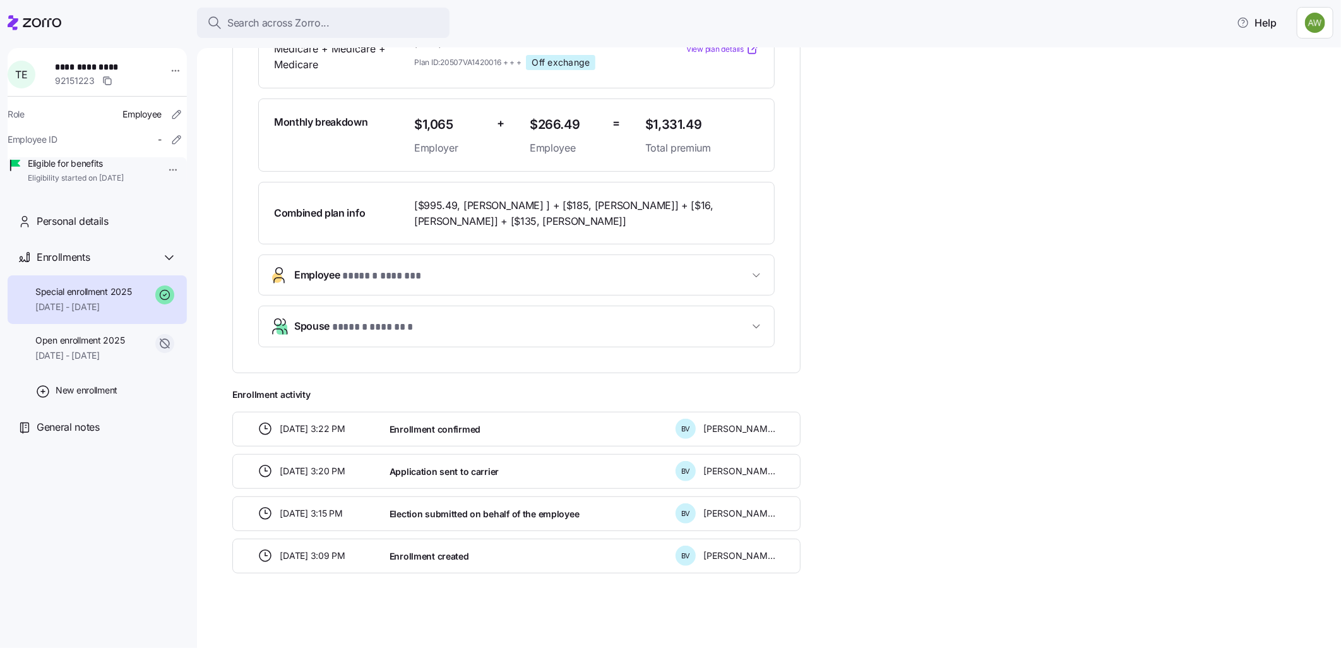
click at [449, 268] on span "Employee * ****** ******* *" at bounding box center [521, 275] width 454 height 17
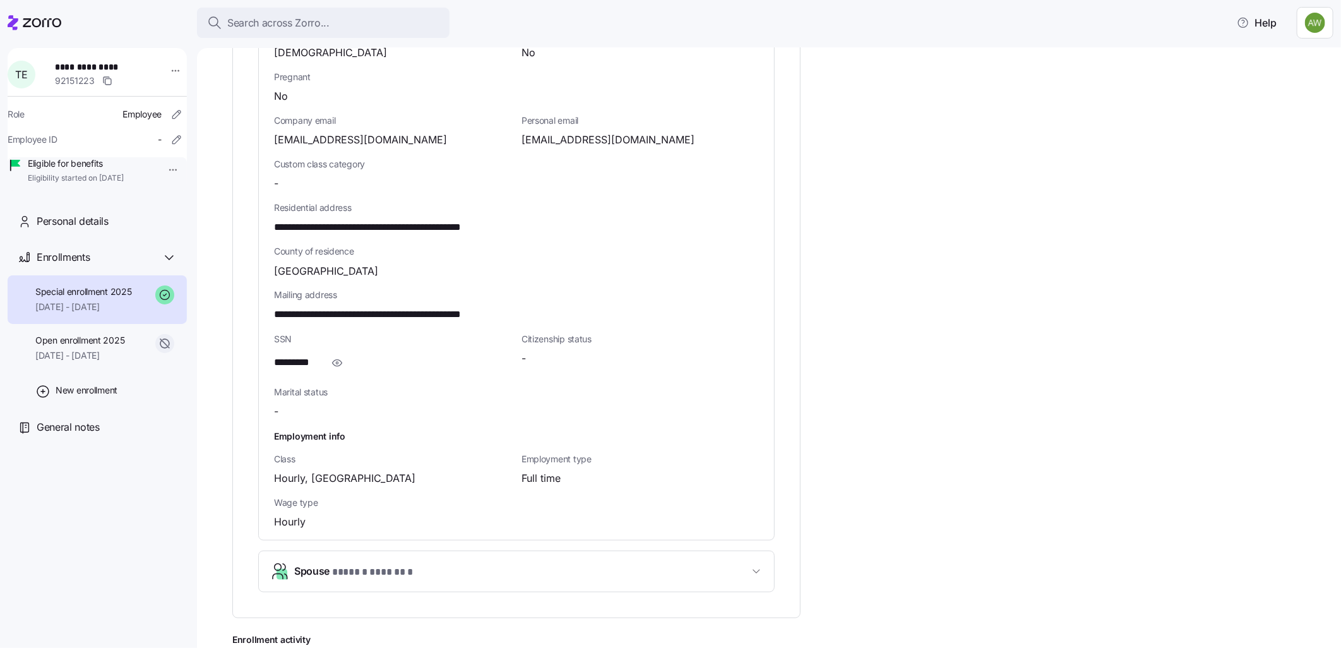
scroll to position [737, 0]
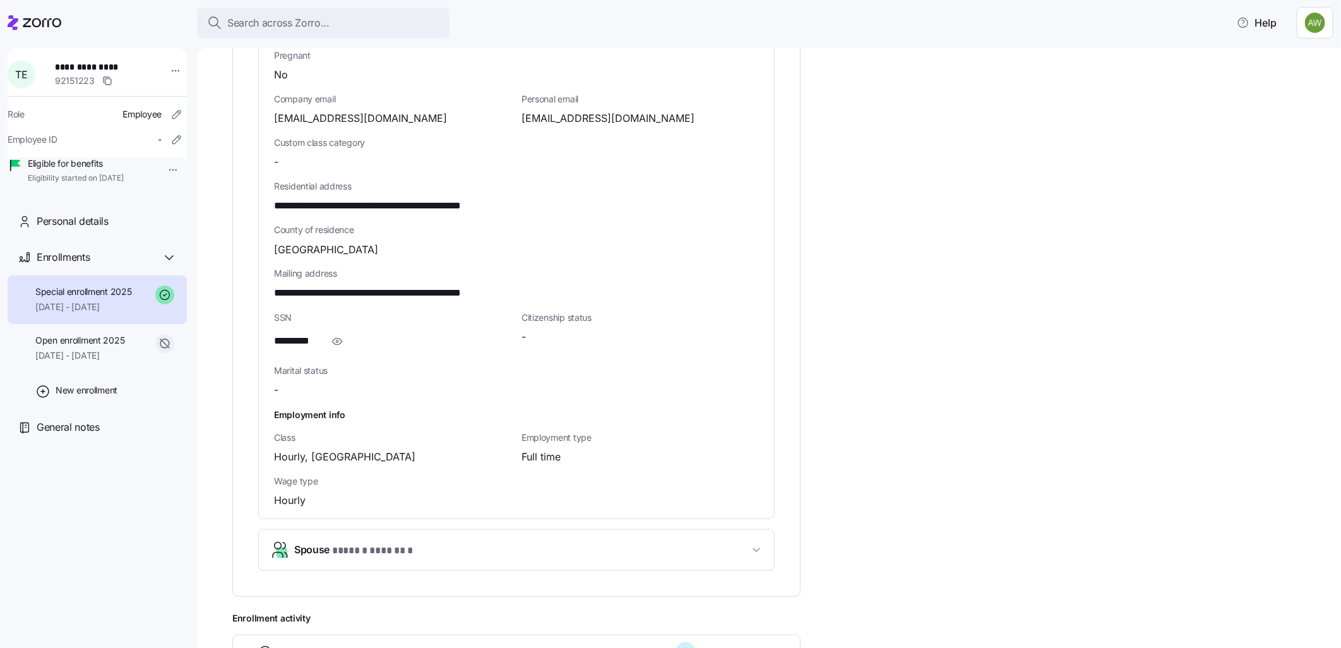
click at [512, 543] on span "Spouse * ****** ******* *" at bounding box center [521, 550] width 454 height 17
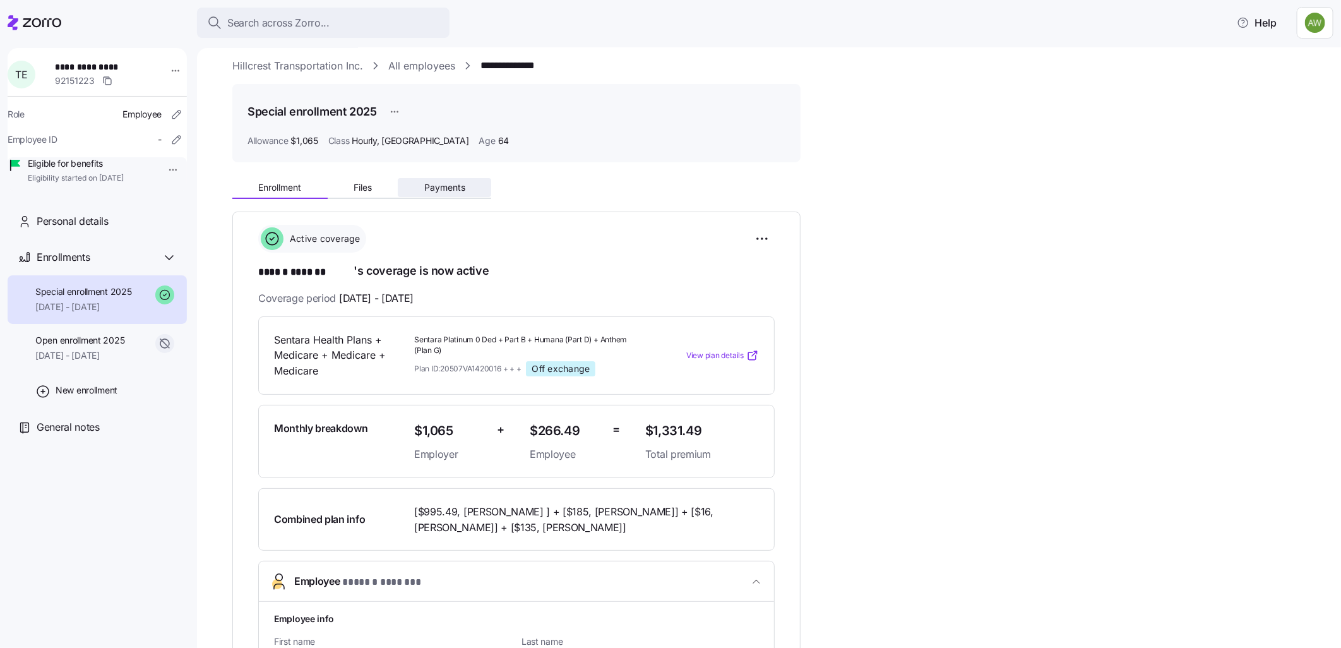
scroll to position [0, 0]
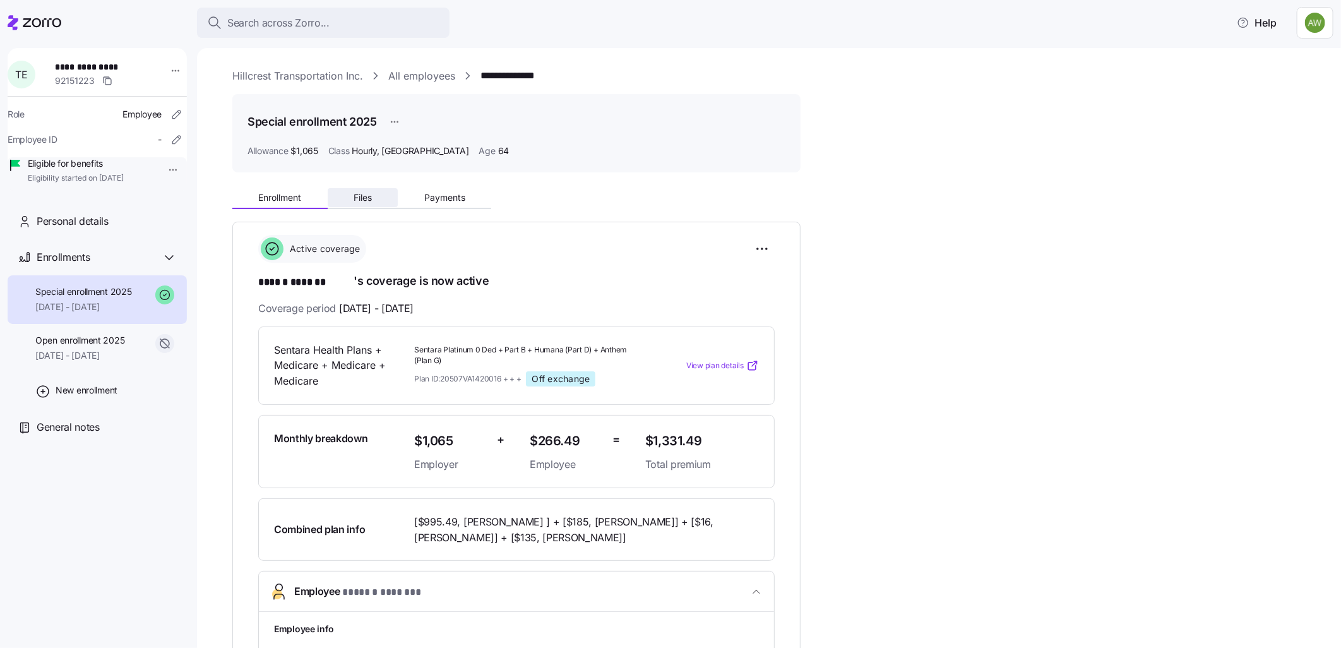
drag, startPoint x: 370, startPoint y: 200, endPoint x: 384, endPoint y: 199, distance: 13.9
click at [370, 200] on span "Files" at bounding box center [362, 197] width 18 height 9
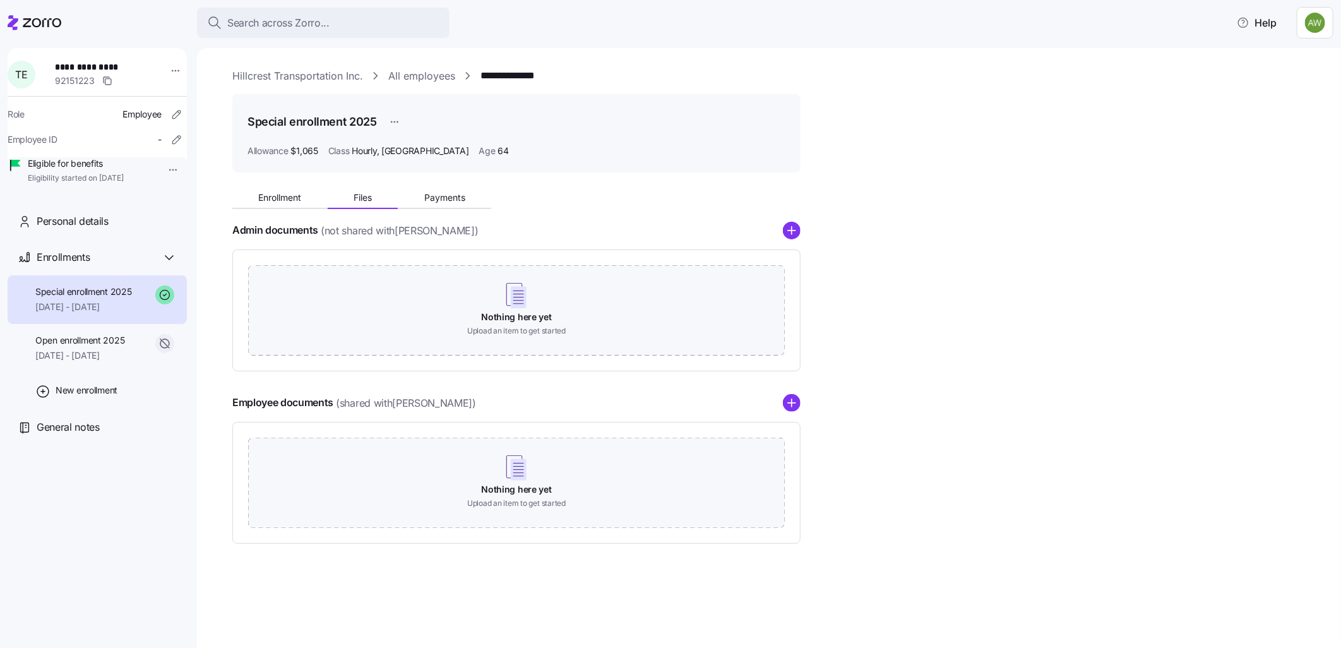
click at [437, 193] on span "Payments" at bounding box center [444, 197] width 41 height 9
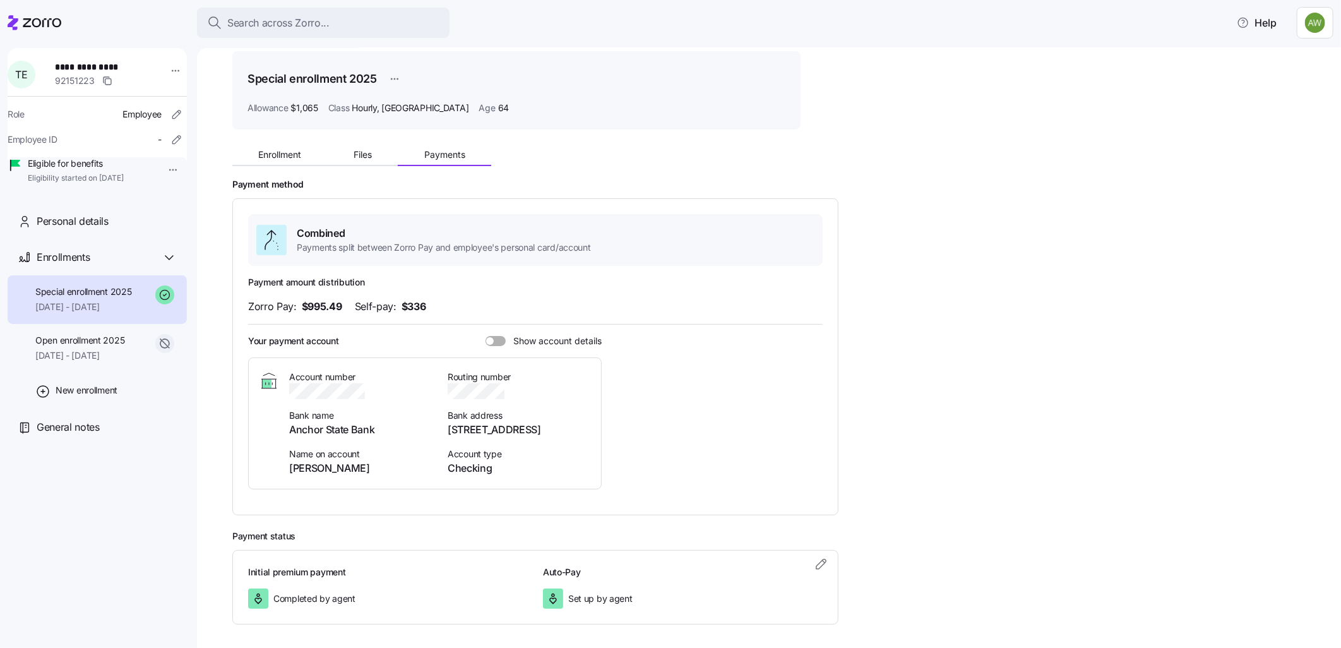
scroll to position [95, 0]
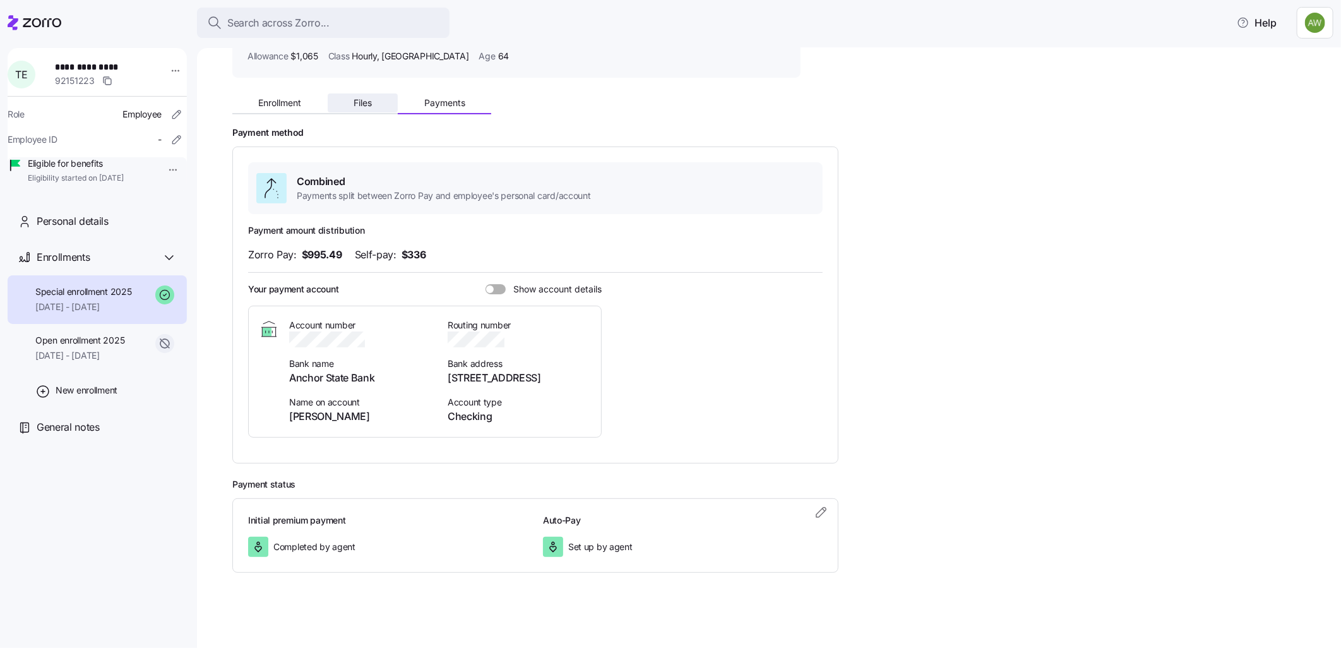
click at [367, 98] on span "Files" at bounding box center [362, 102] width 18 height 9
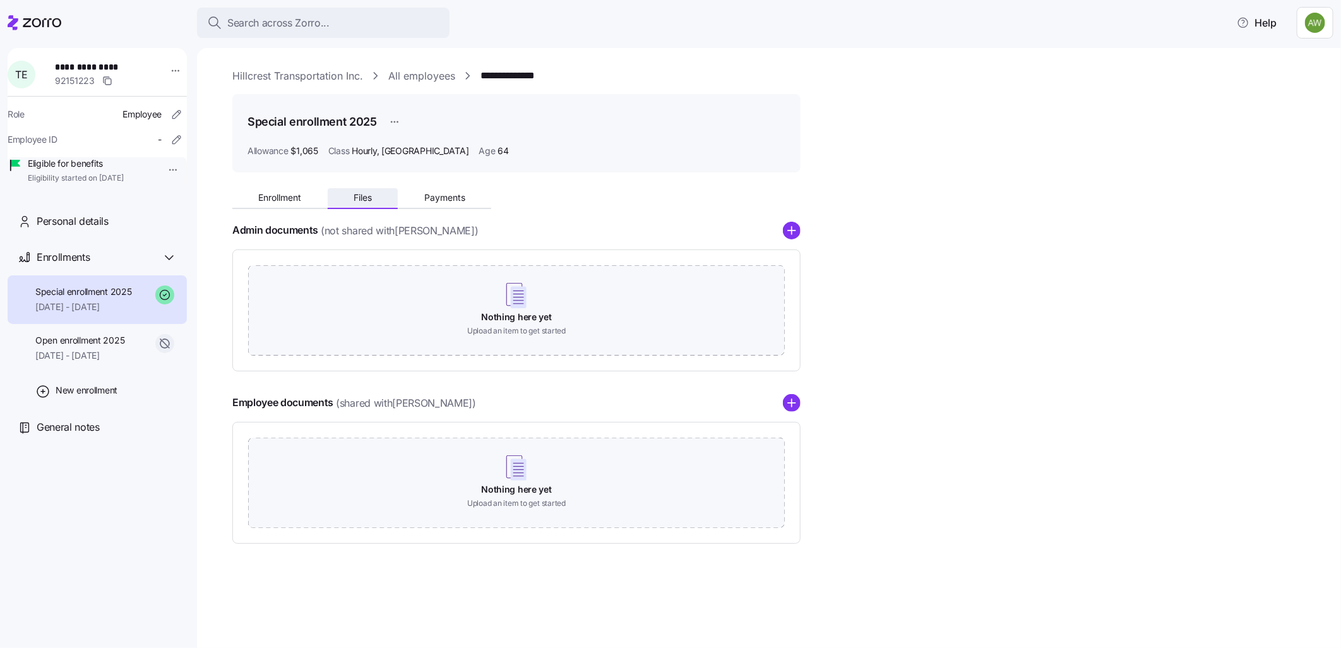
click at [358, 193] on span "Files" at bounding box center [362, 197] width 18 height 9
click at [117, 362] on span "[DATE] - [DATE]" at bounding box center [79, 355] width 89 height 13
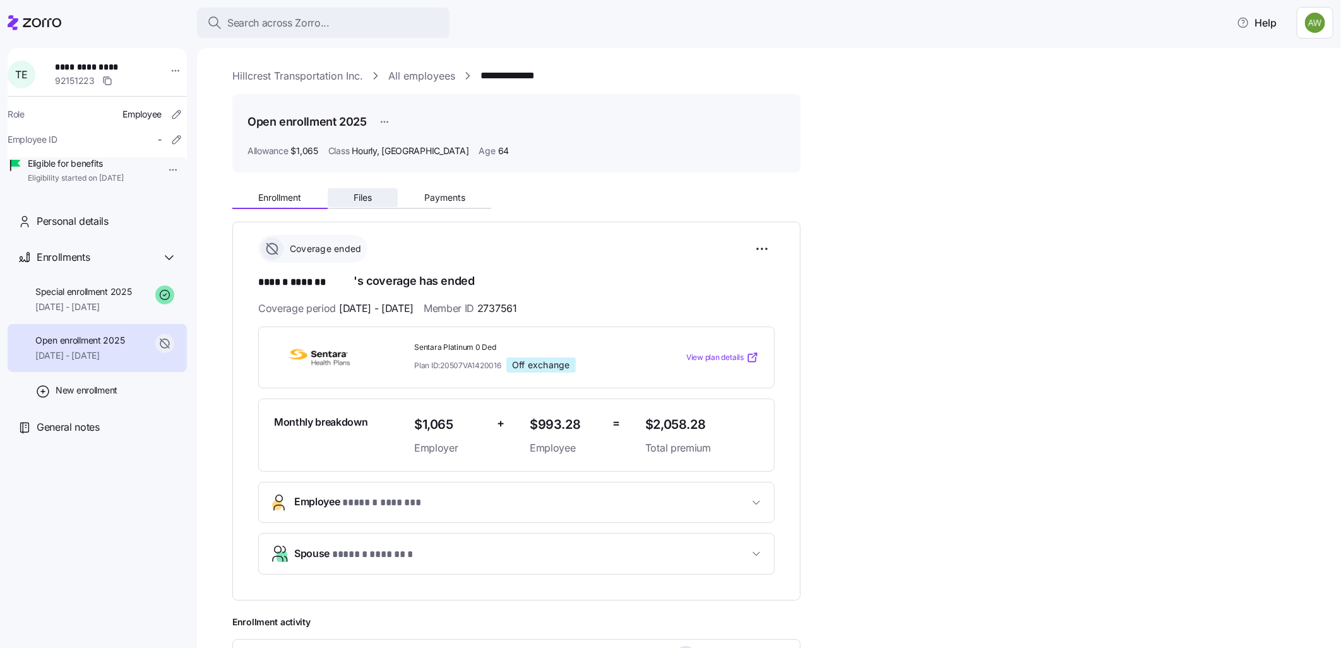
click at [356, 193] on span "Files" at bounding box center [362, 197] width 18 height 9
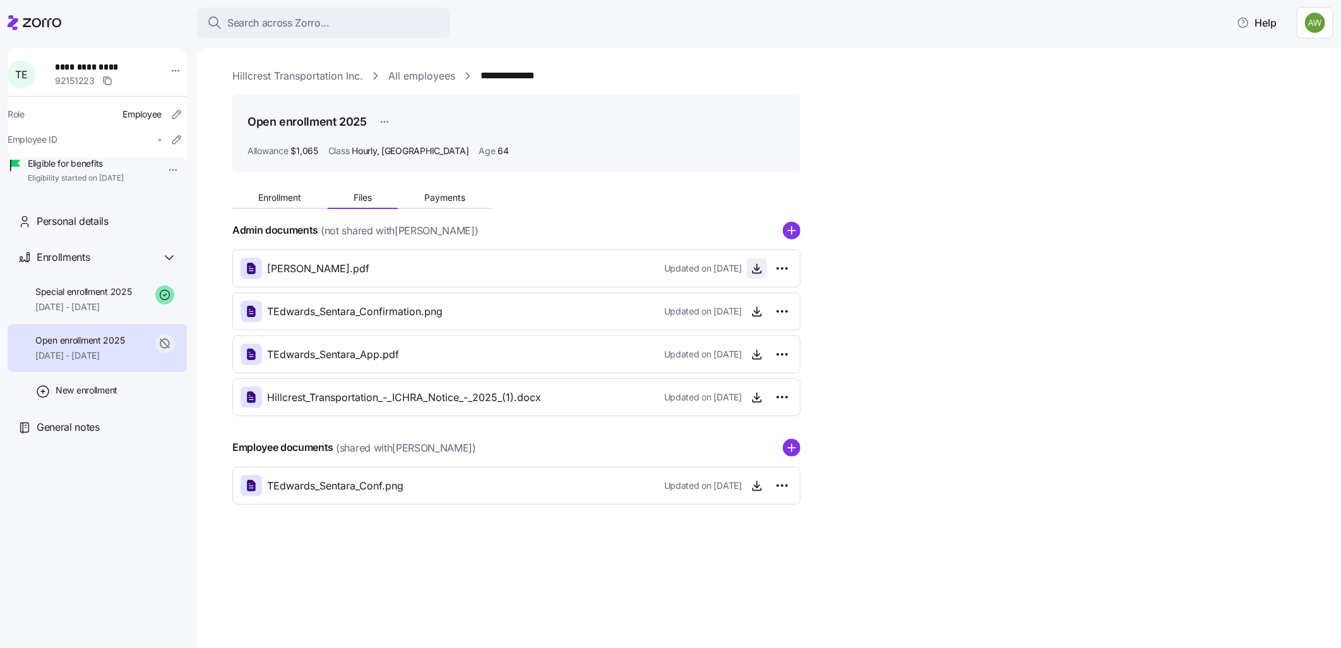
click at [762, 263] on icon "button" at bounding box center [756, 268] width 13 height 13
click at [444, 202] on span "Payments" at bounding box center [444, 197] width 41 height 9
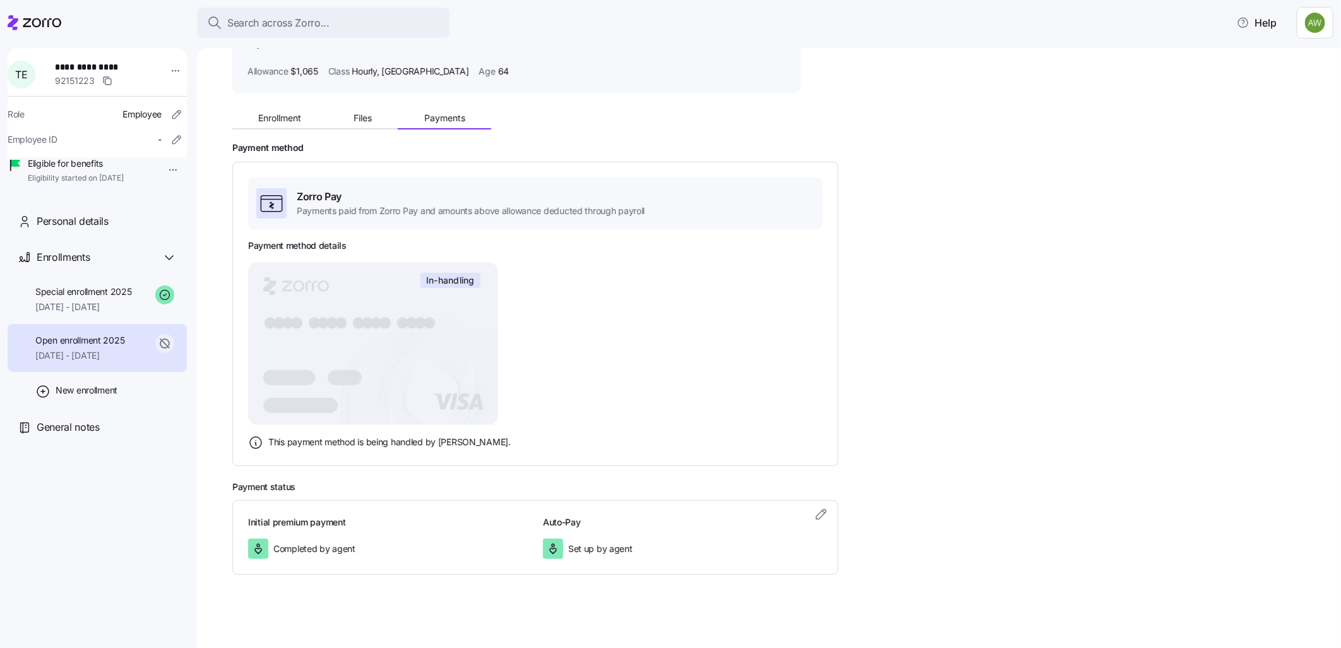
scroll to position [81, 0]
click at [76, 346] on div "Open enrollment 2025 [DATE] - [DATE]" at bounding box center [97, 348] width 179 height 49
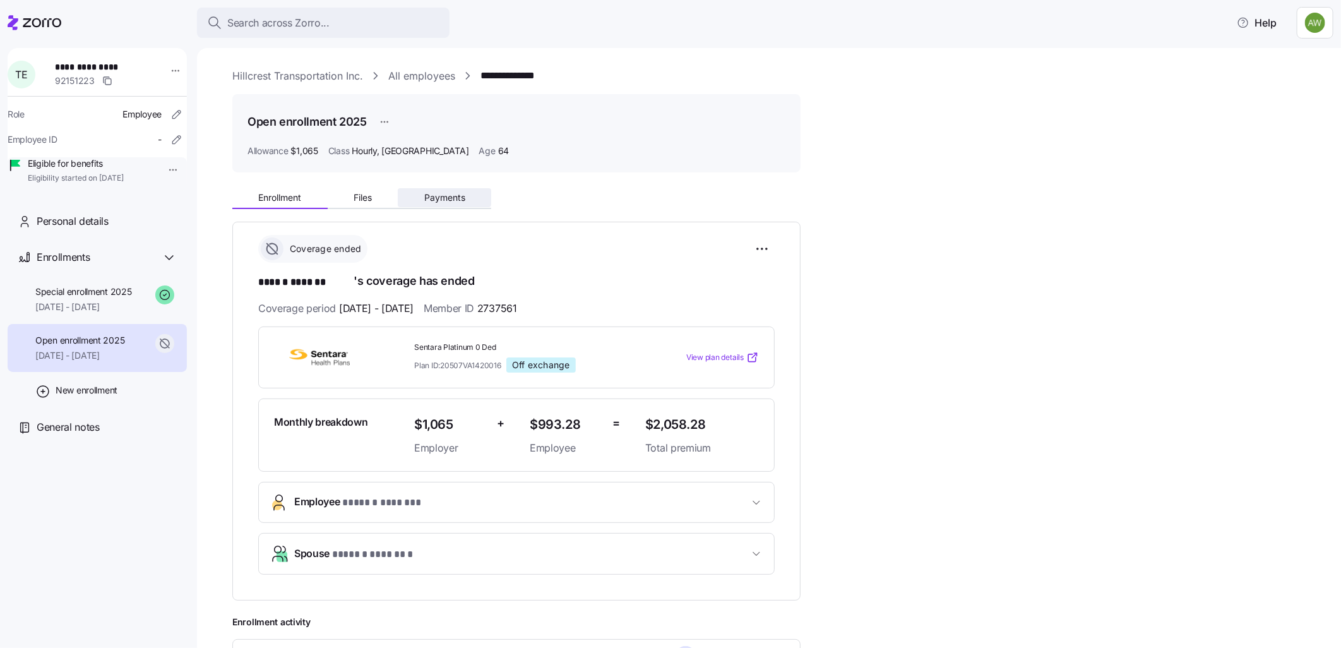
click at [455, 199] on span "Payments" at bounding box center [444, 197] width 41 height 9
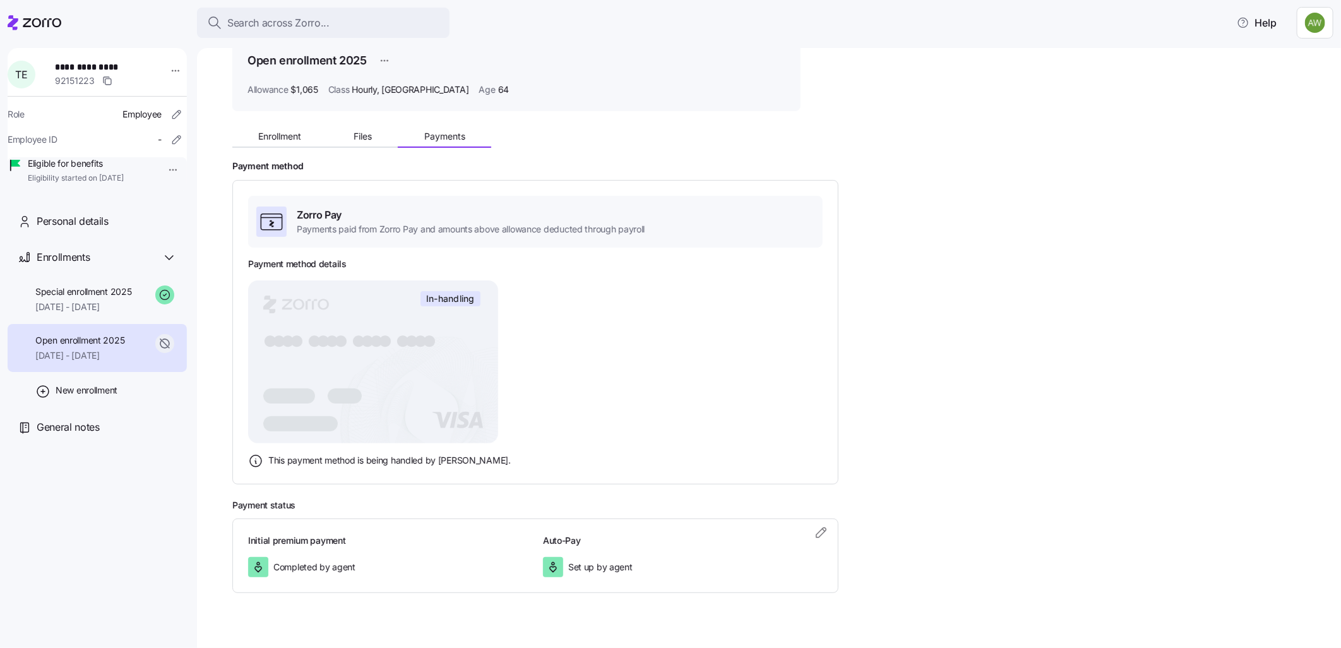
scroll to position [81, 0]
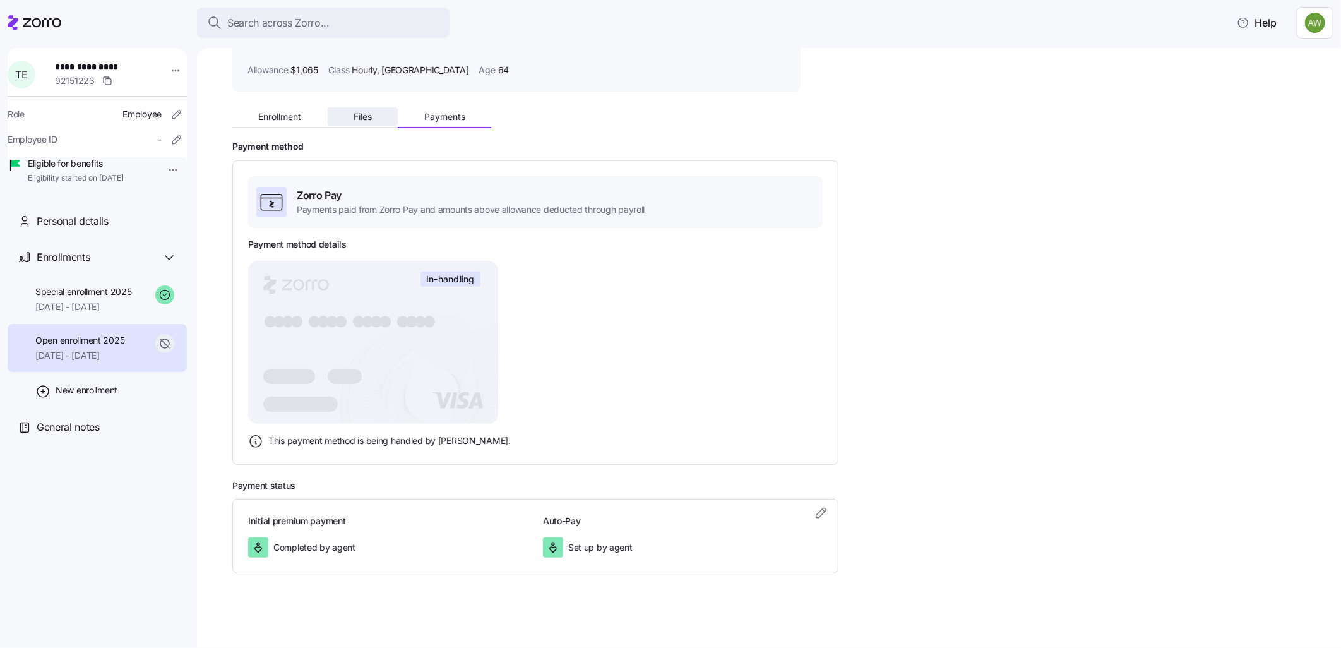
click at [363, 118] on span "Files" at bounding box center [362, 116] width 18 height 9
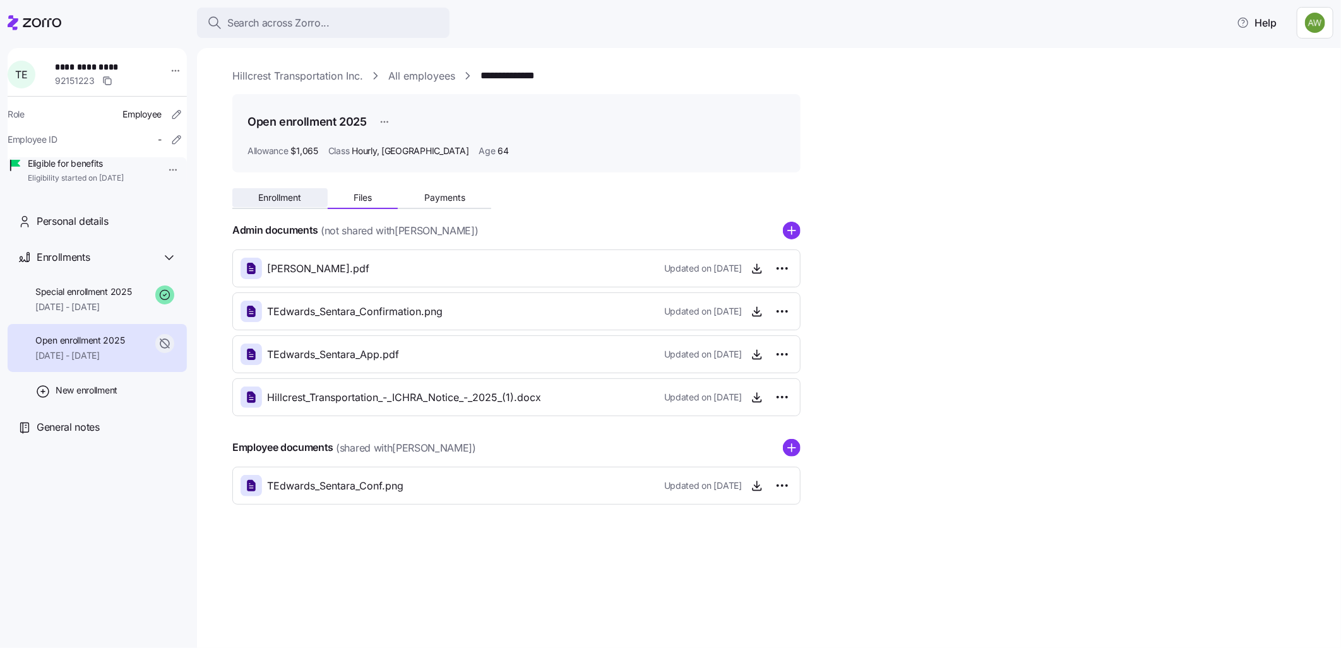
click at [268, 193] on span "Enrollment" at bounding box center [279, 197] width 43 height 9
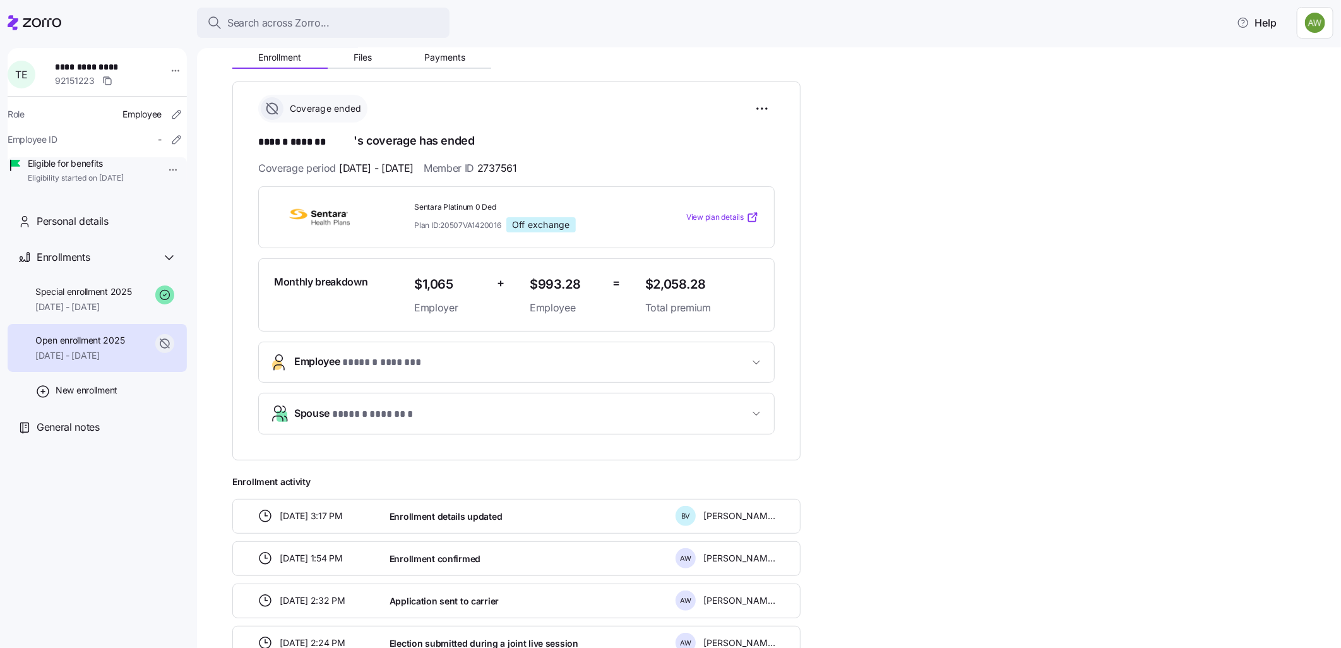
scroll to position [17, 0]
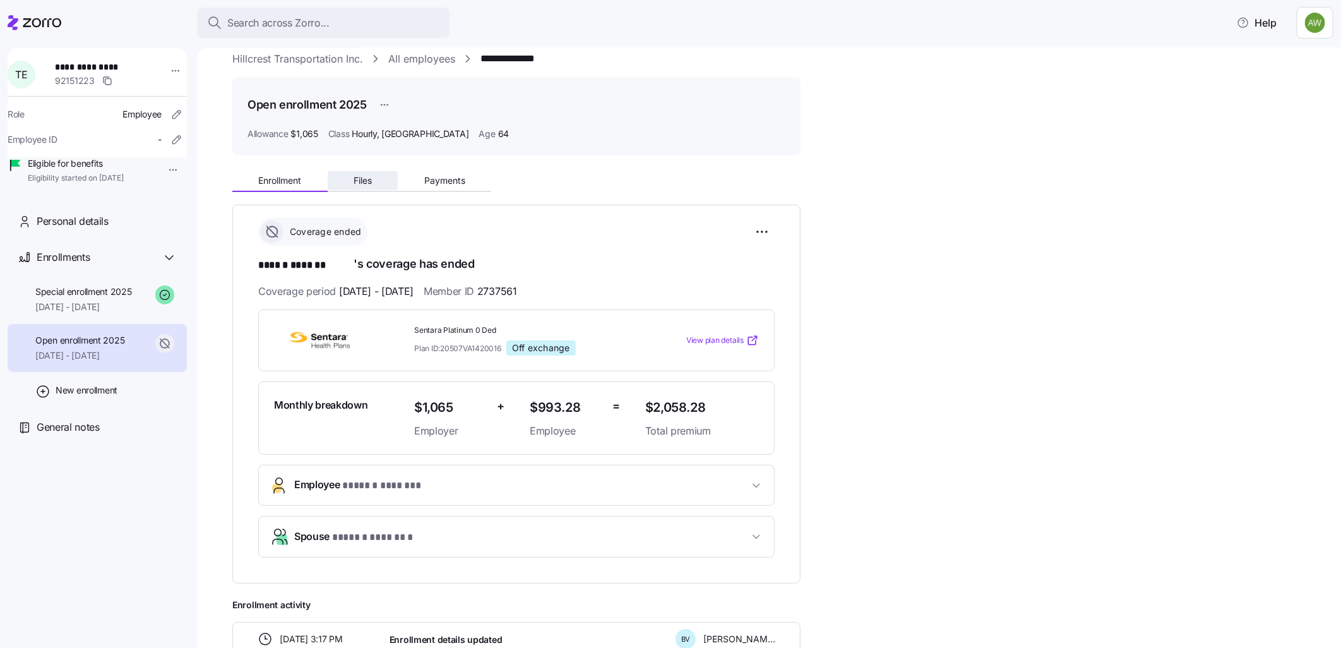
click at [369, 177] on span "Files" at bounding box center [362, 180] width 18 height 9
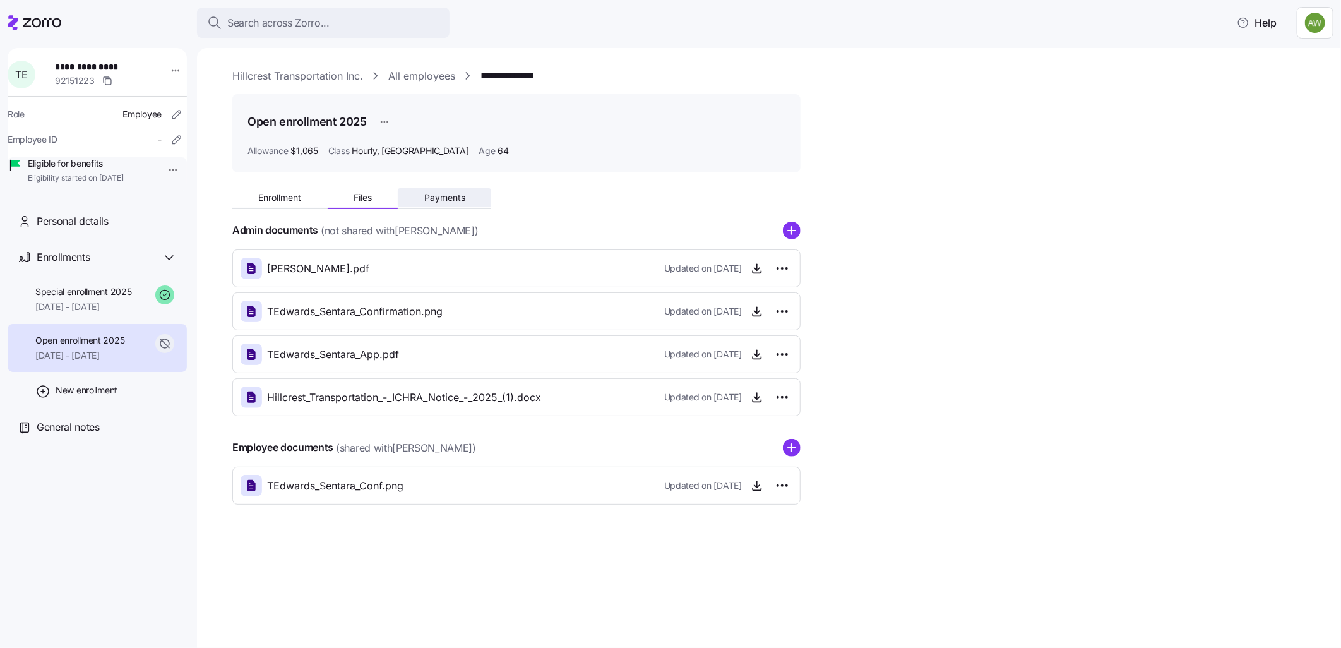
click at [447, 193] on span "Payments" at bounding box center [444, 197] width 41 height 9
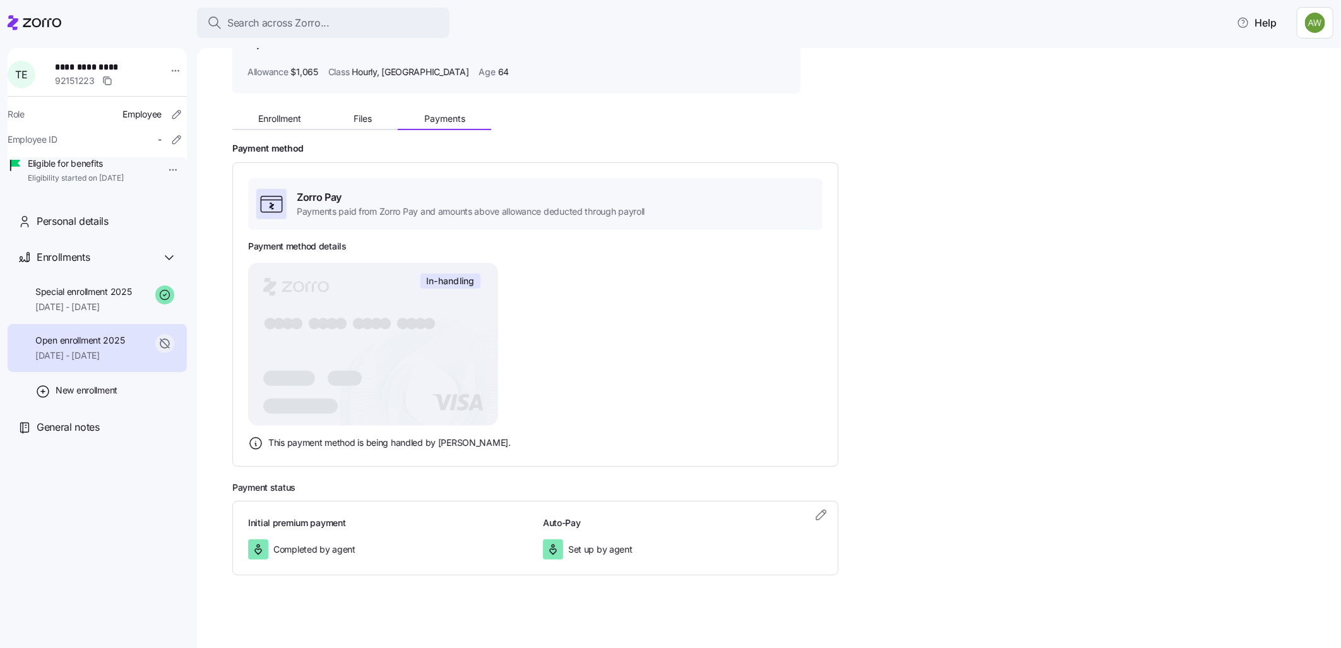
scroll to position [81, 0]
click at [69, 298] on span "Special enrollment 2025" at bounding box center [83, 291] width 97 height 13
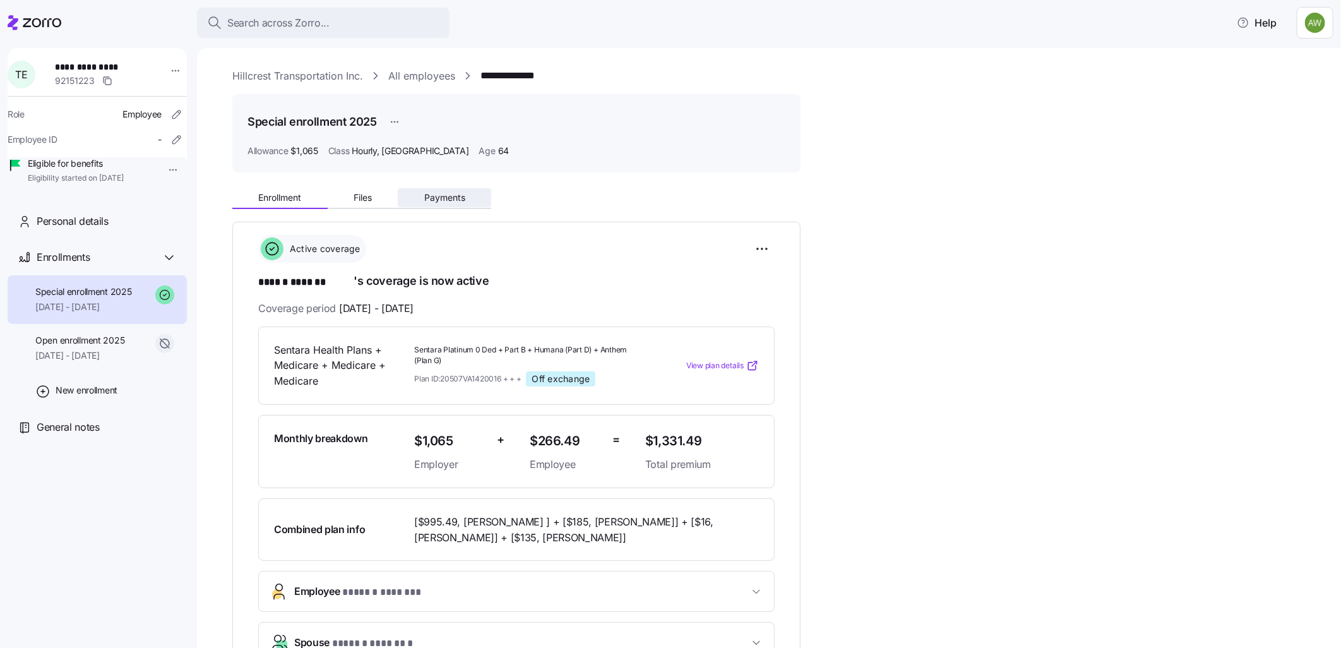
click at [427, 198] on span "Payments" at bounding box center [444, 197] width 41 height 9
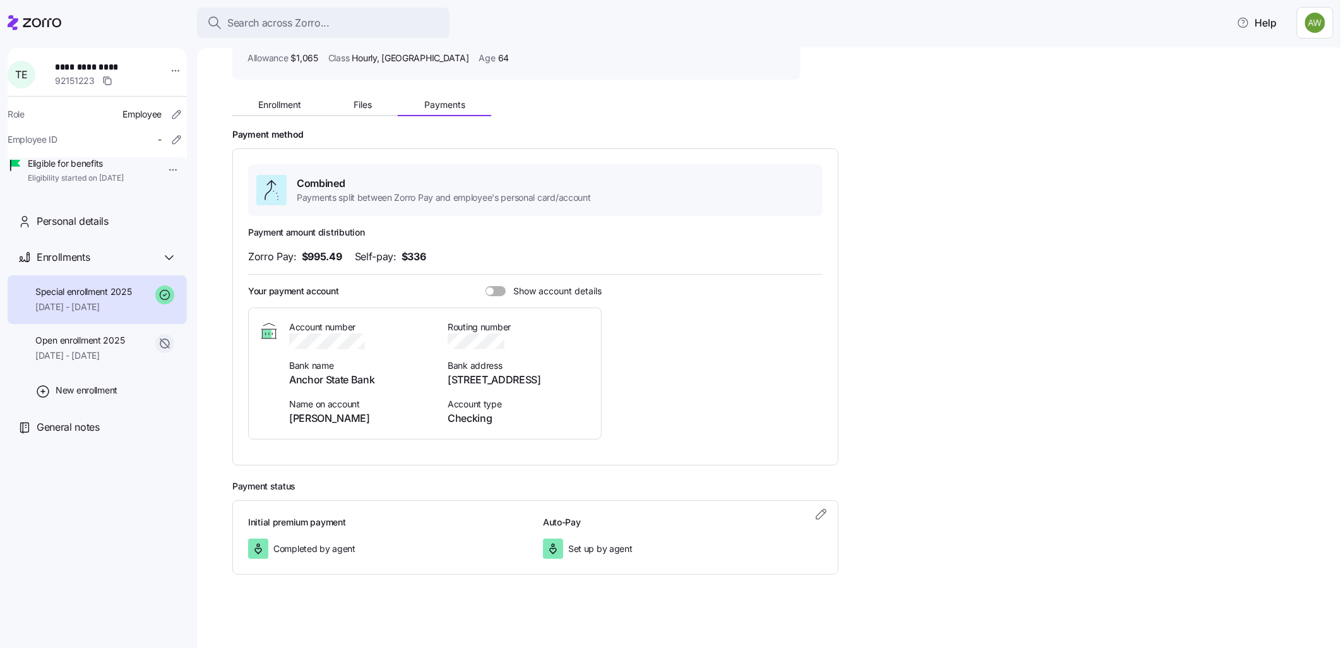
scroll to position [95, 0]
click at [497, 290] on span at bounding box center [500, 289] width 13 height 10
click at [485, 284] on input "Show account details" at bounding box center [485, 284] width 0 height 0
click at [734, 95] on div "Enrollment Files Payments" at bounding box center [516, 101] width 568 height 27
click at [295, 104] on span "Enrollment" at bounding box center [279, 102] width 43 height 9
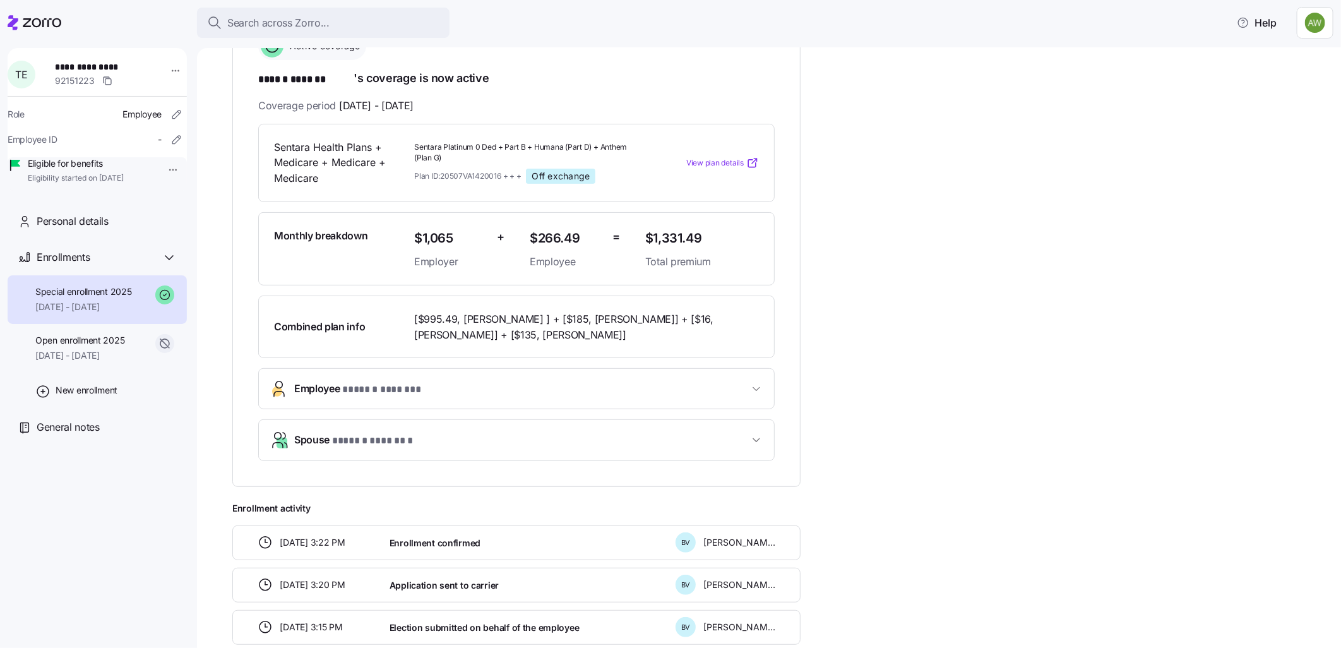
scroll to position [210, 0]
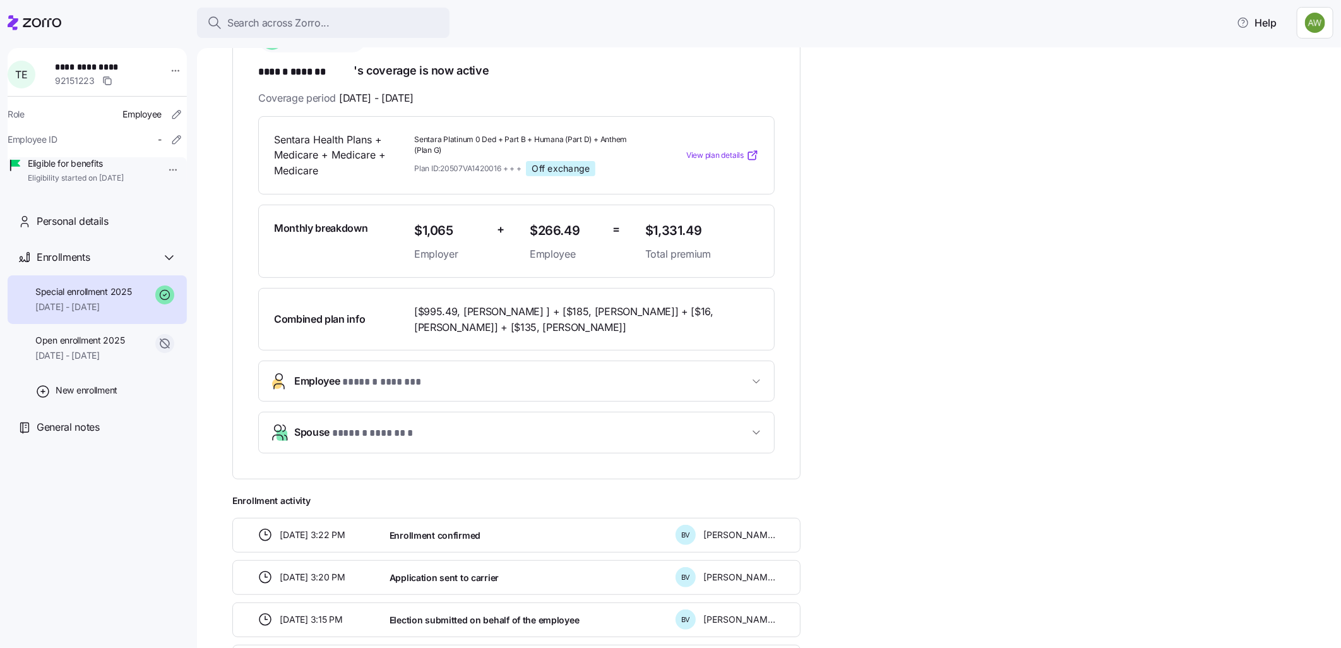
click at [343, 439] on span "* ****** ******* *" at bounding box center [373, 433] width 82 height 16
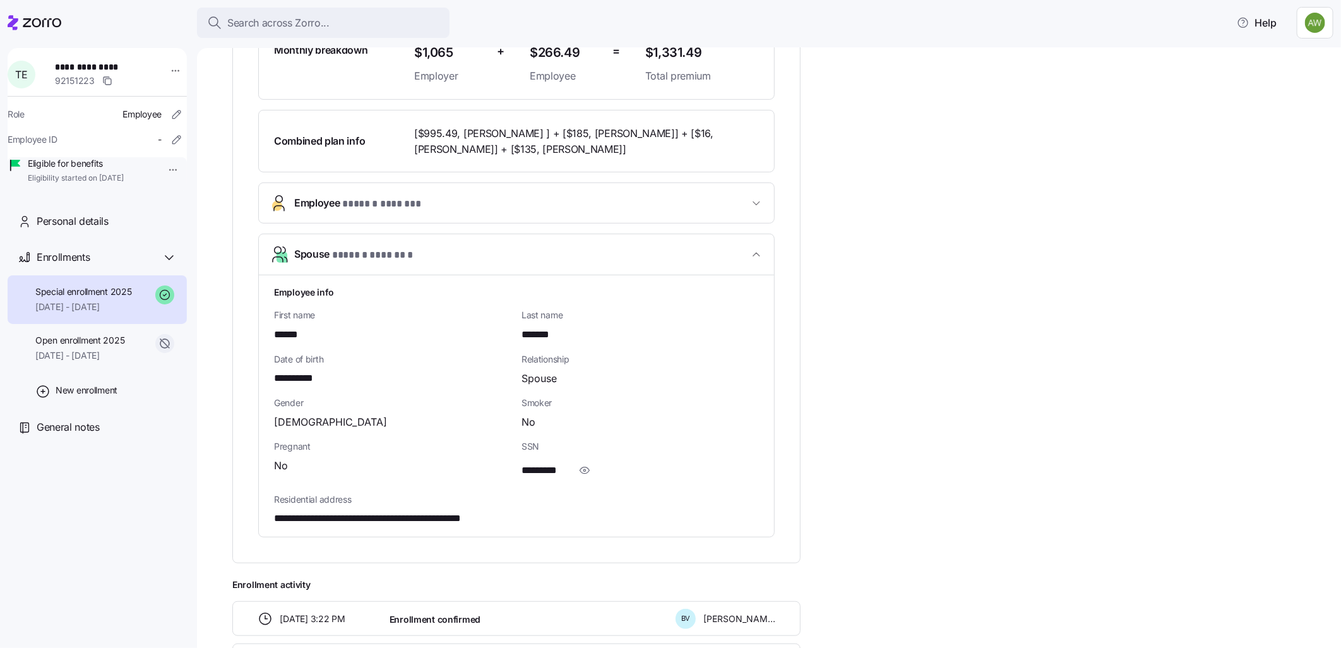
scroll to position [420, 0]
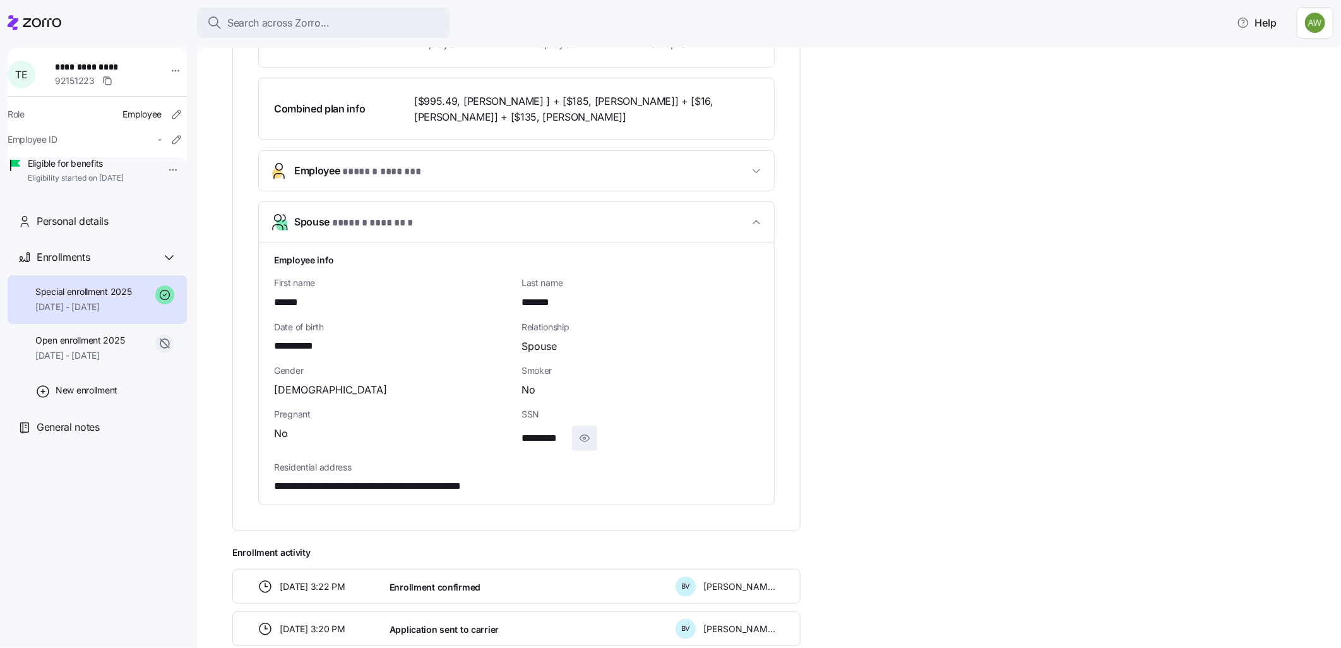
click at [582, 438] on icon "button" at bounding box center [584, 437] width 13 height 15
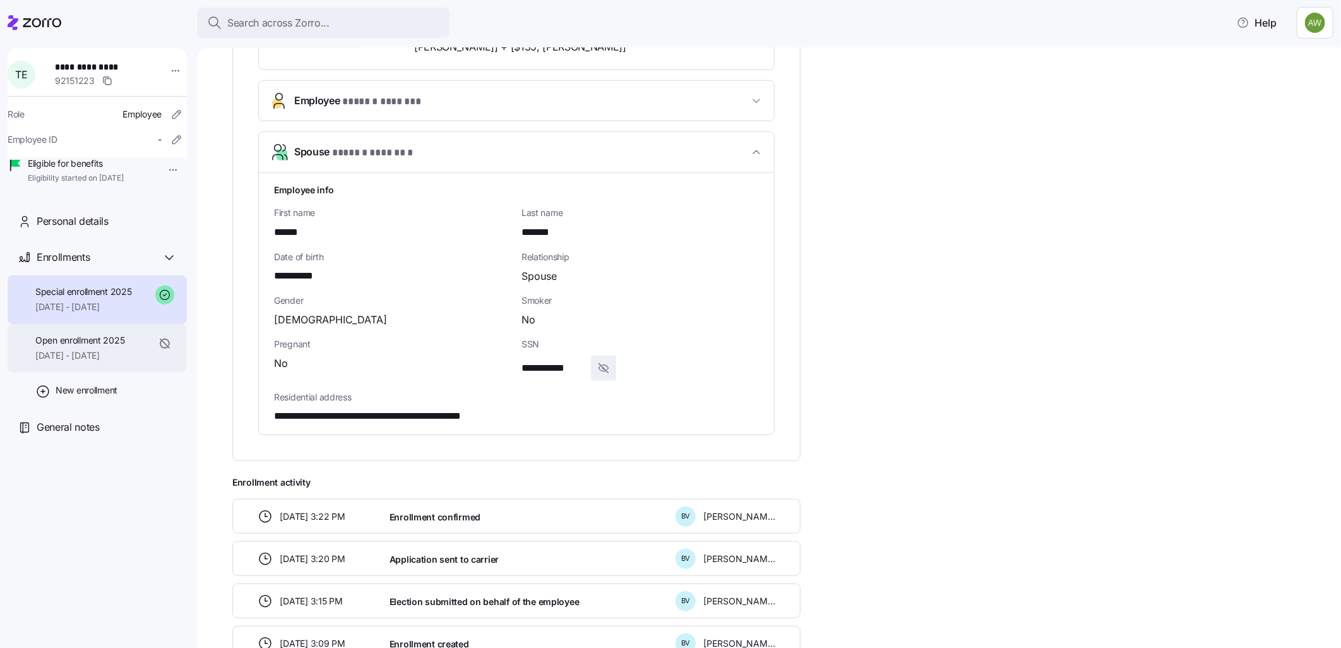
click at [73, 347] on span "Open enrollment 2025" at bounding box center [79, 340] width 89 height 13
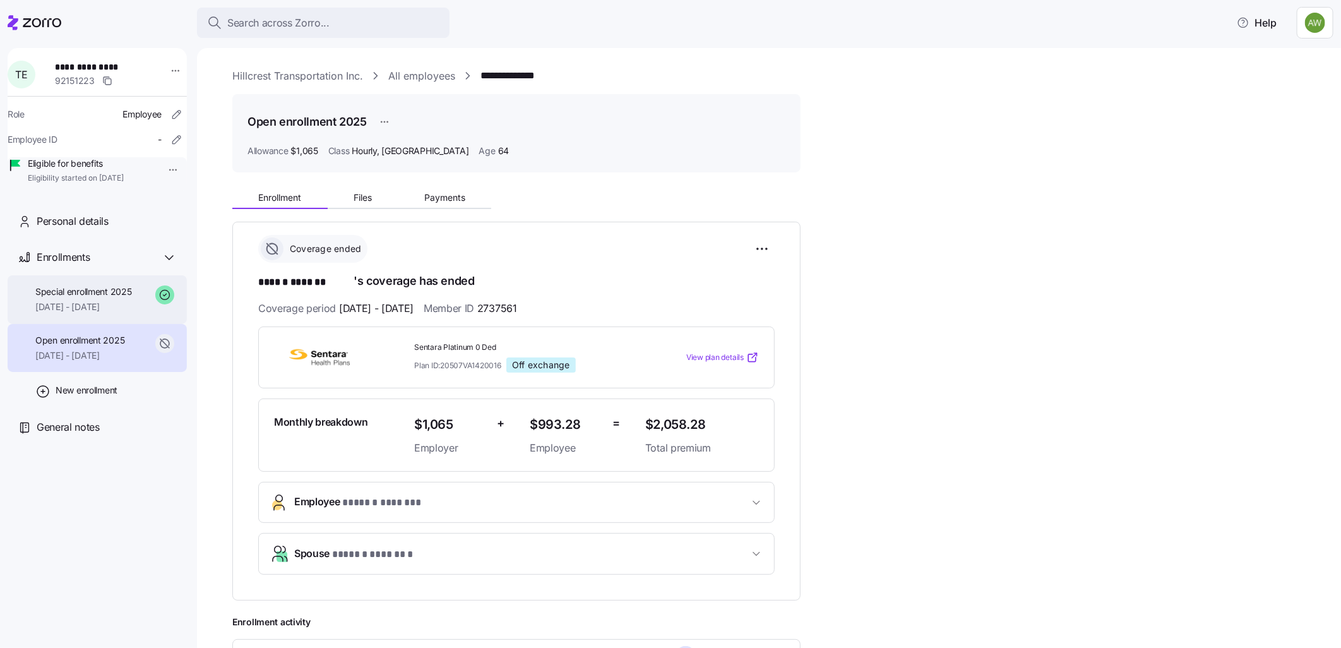
click at [90, 298] on span "Special enrollment 2025" at bounding box center [83, 291] width 97 height 13
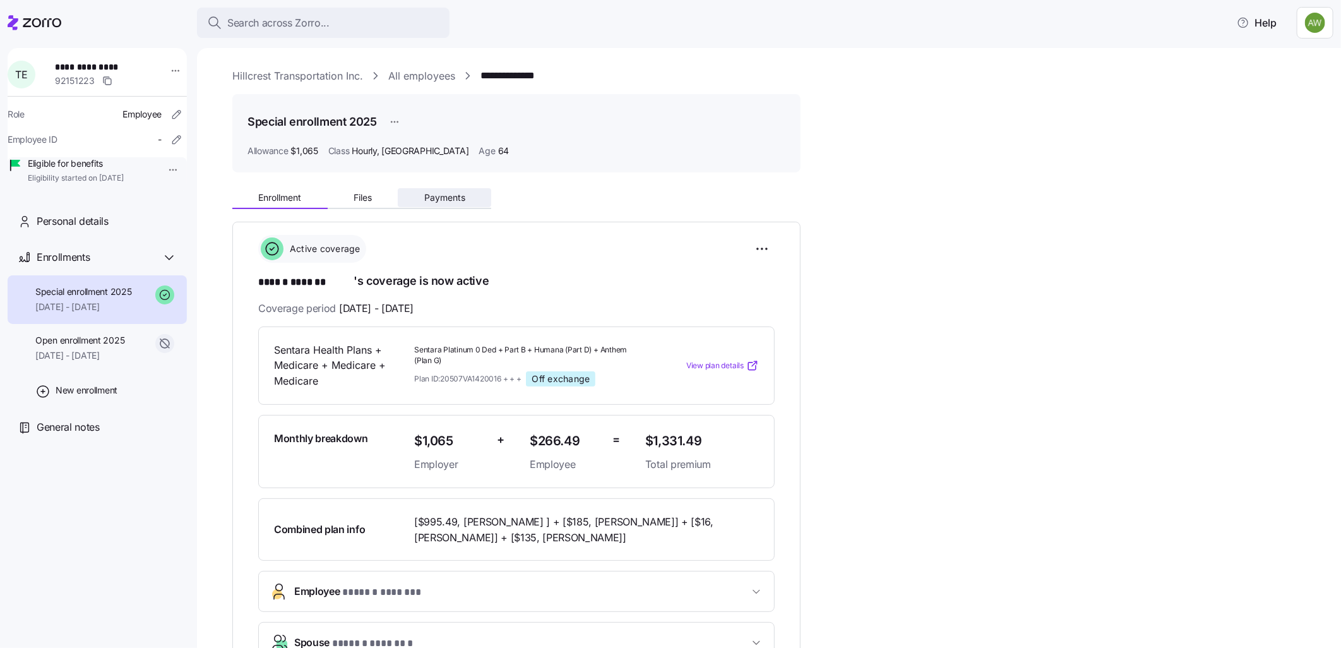
click at [448, 196] on span "Payments" at bounding box center [444, 197] width 41 height 9
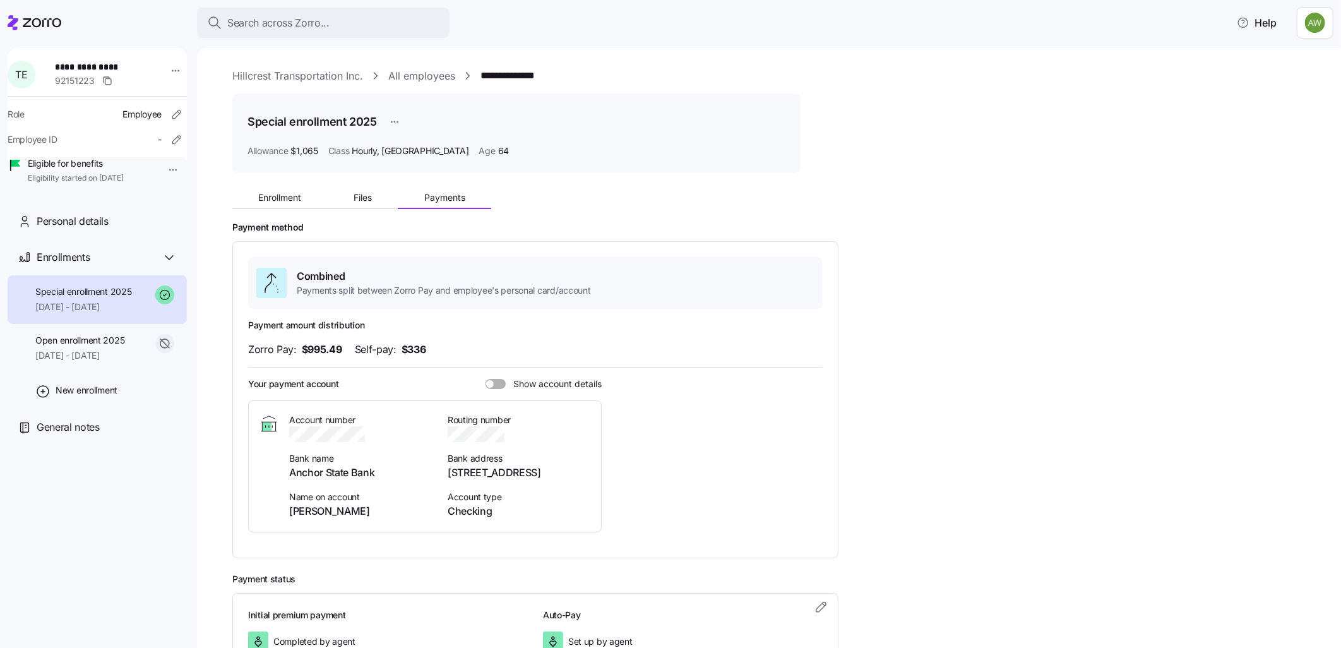
click at [491, 377] on div "Your payment account Show account details" at bounding box center [424, 383] width 353 height 13
click at [494, 380] on span at bounding box center [500, 384] width 13 height 10
click at [485, 379] on input "Show account details" at bounding box center [485, 379] width 0 height 0
click at [309, 21] on span "Search across Zorro..." at bounding box center [278, 23] width 102 height 16
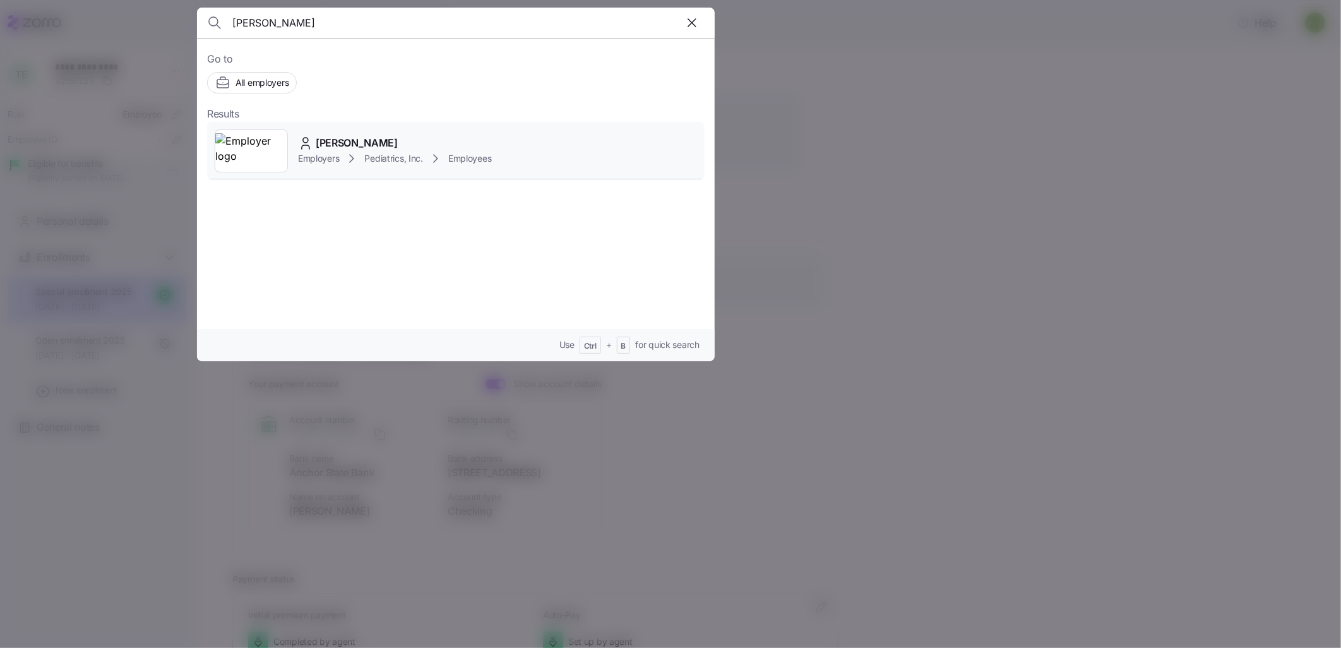
type input "[PERSON_NAME]"
click at [336, 146] on span "[PERSON_NAME]" at bounding box center [357, 143] width 82 height 16
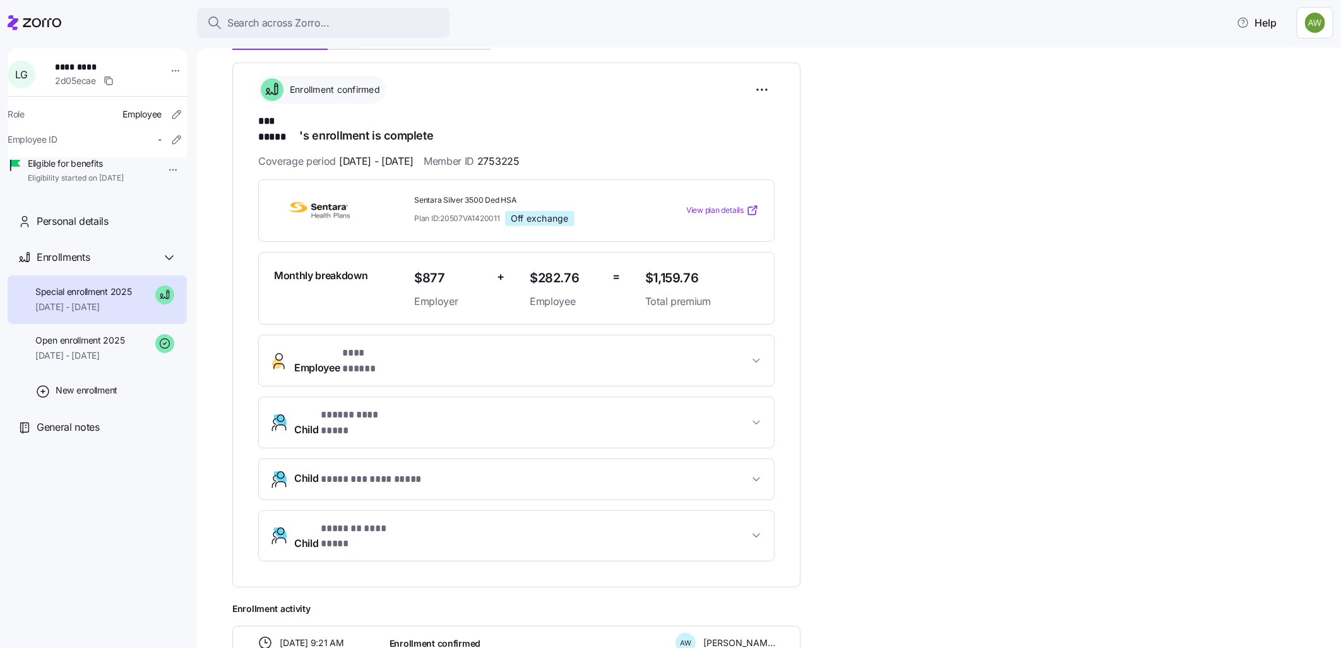
scroll to position [175, 0]
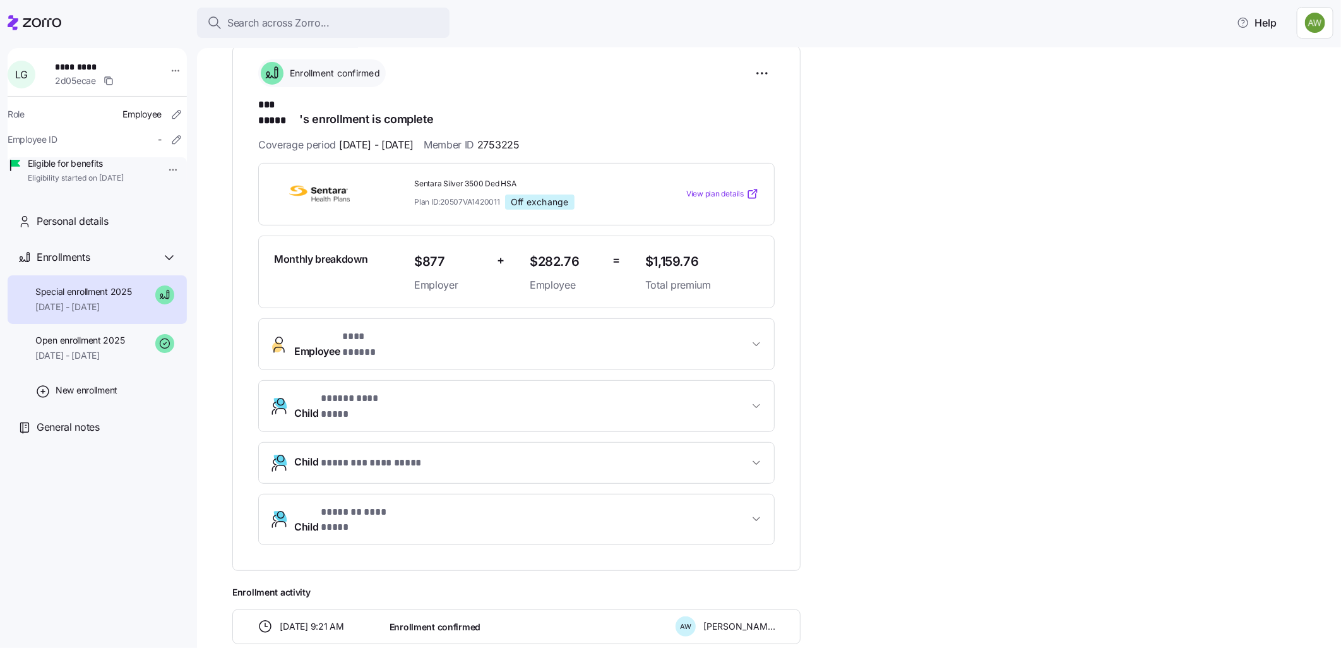
click at [394, 329] on span "Employee * *** ***** *" at bounding box center [521, 344] width 454 height 30
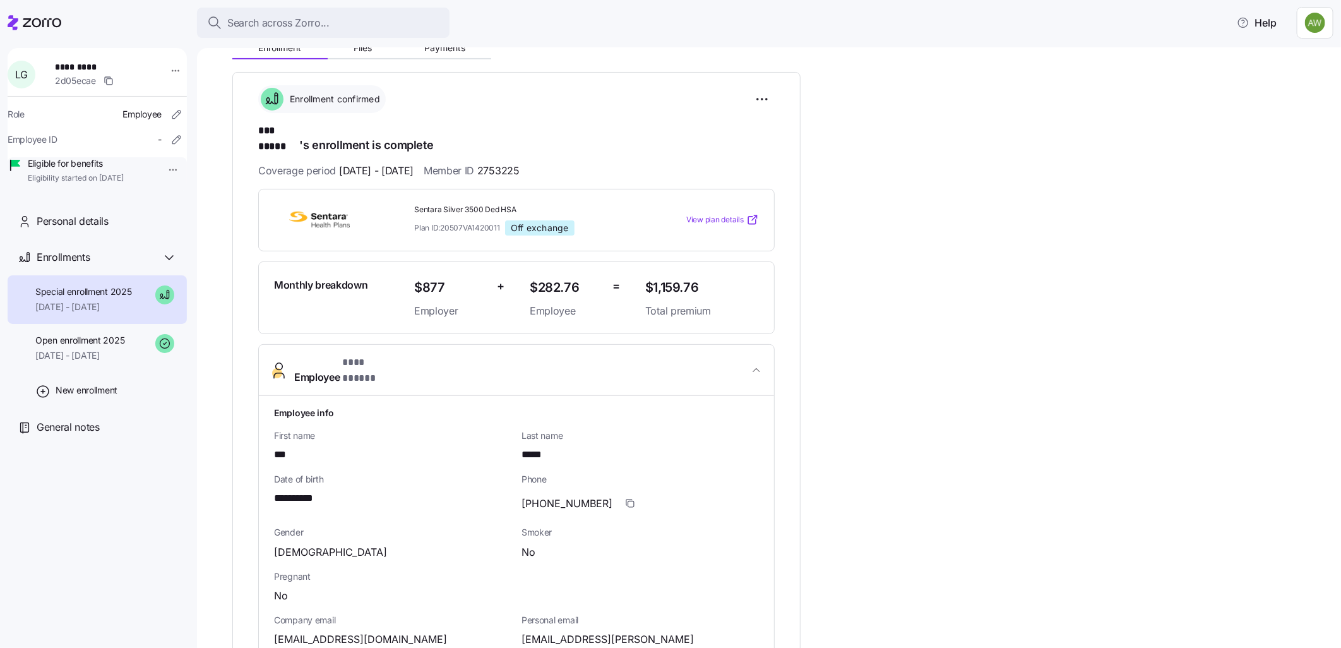
scroll to position [35, 0]
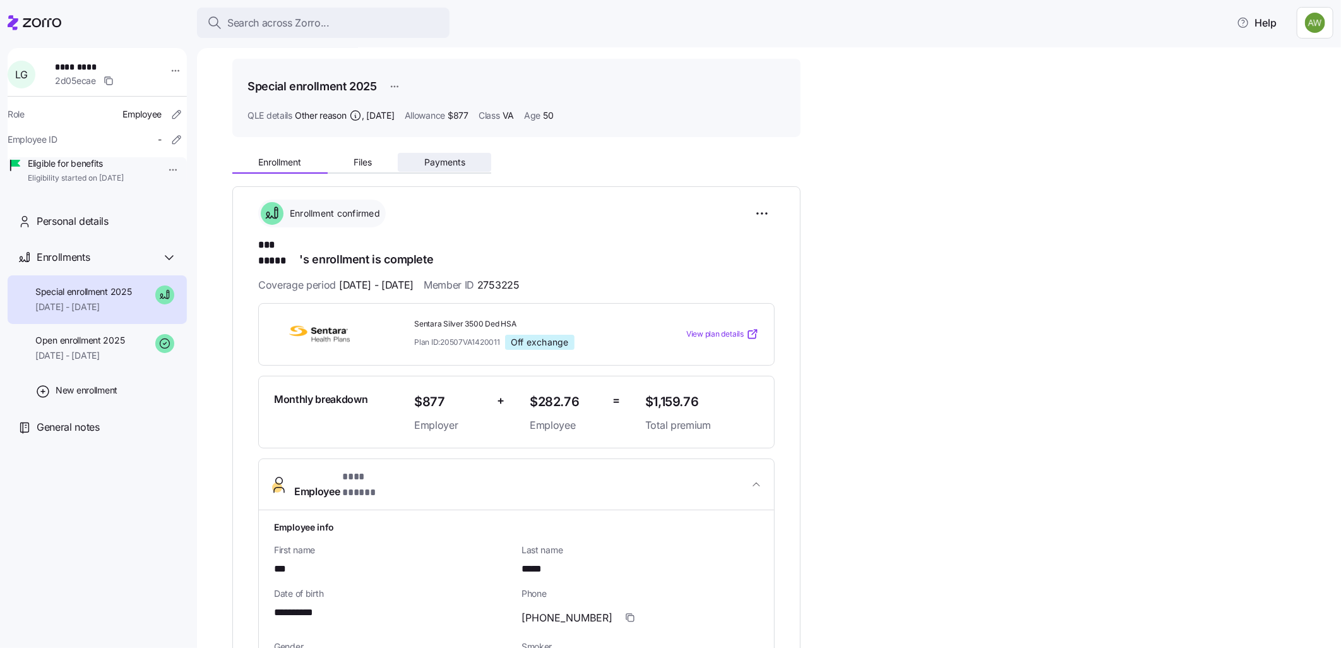
click at [437, 158] on span "Payments" at bounding box center [444, 162] width 41 height 9
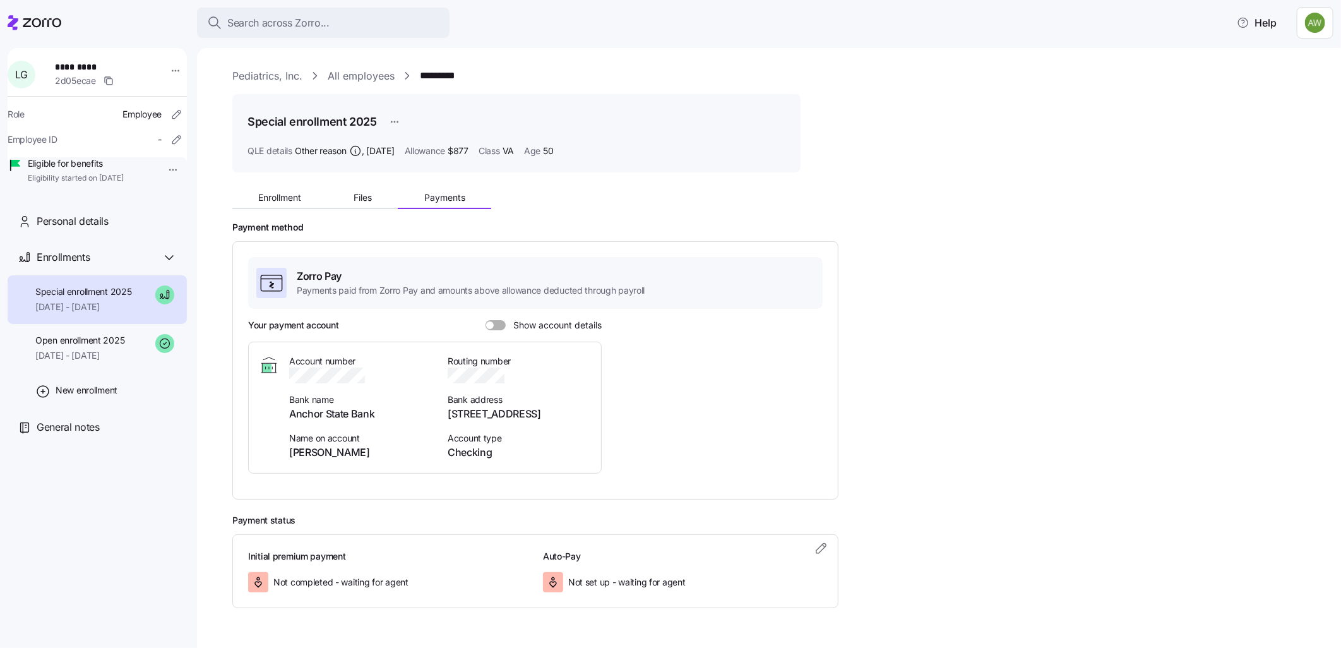
click at [494, 327] on span at bounding box center [500, 325] width 13 height 10
click at [485, 320] on input "Show account details" at bounding box center [485, 320] width 0 height 0
click at [282, 187] on div "Enrollment Files Payments" at bounding box center [516, 195] width 568 height 27
click at [278, 196] on span "Enrollment" at bounding box center [279, 197] width 43 height 9
